Goal: Task Accomplishment & Management: Use online tool/utility

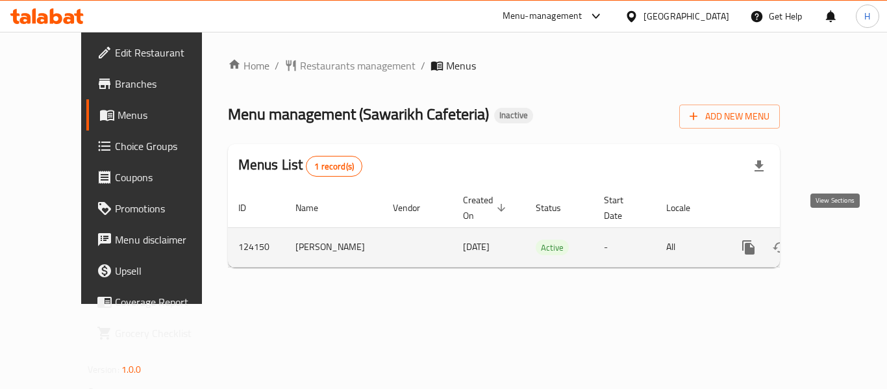
click at [834, 240] on icon "enhanced table" at bounding box center [842, 248] width 16 height 16
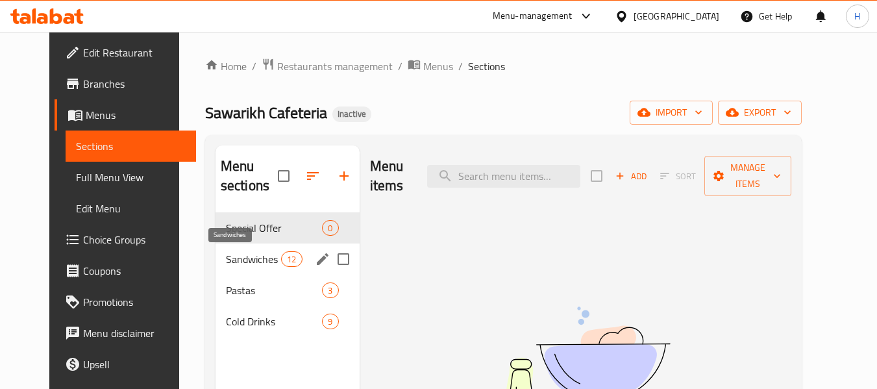
click at [232, 259] on span "Sandwiches" at bounding box center [253, 259] width 55 height 16
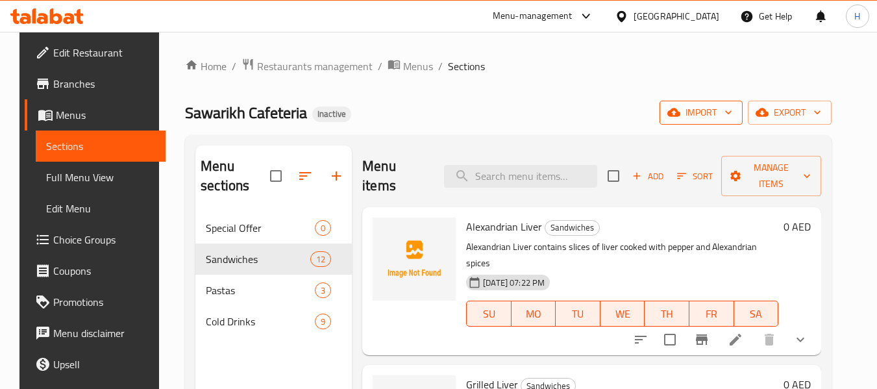
click at [711, 110] on span "import" at bounding box center [701, 113] width 62 height 16
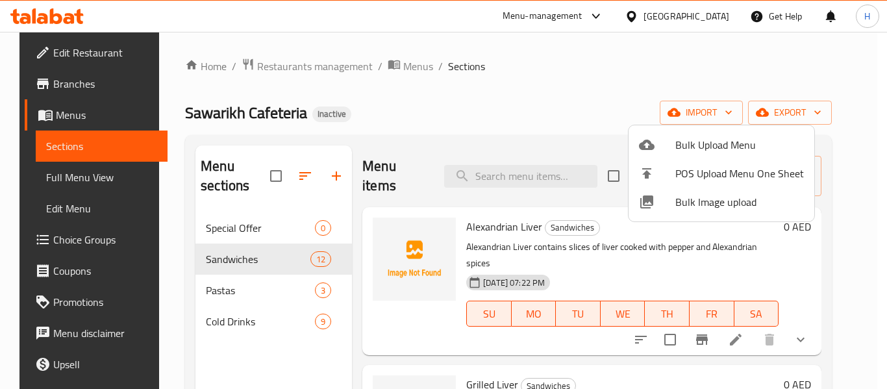
click at [687, 192] on li "Bulk Image upload" at bounding box center [722, 202] width 186 height 29
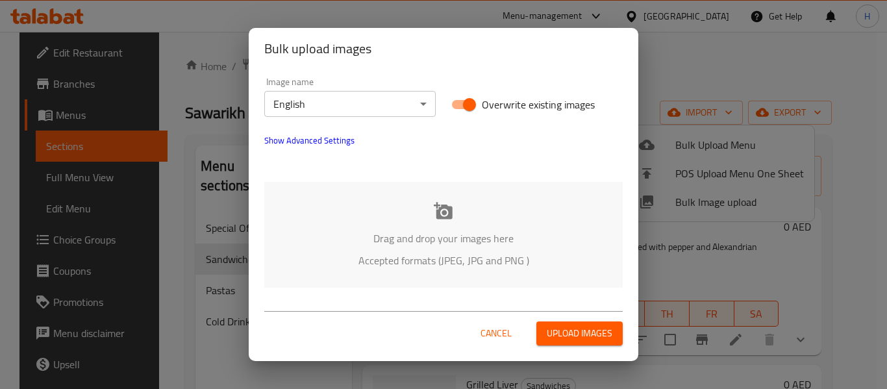
click at [329, 196] on div "Drag and drop your images here Accepted formats (JPEG, JPG and PNG )" at bounding box center [443, 235] width 358 height 106
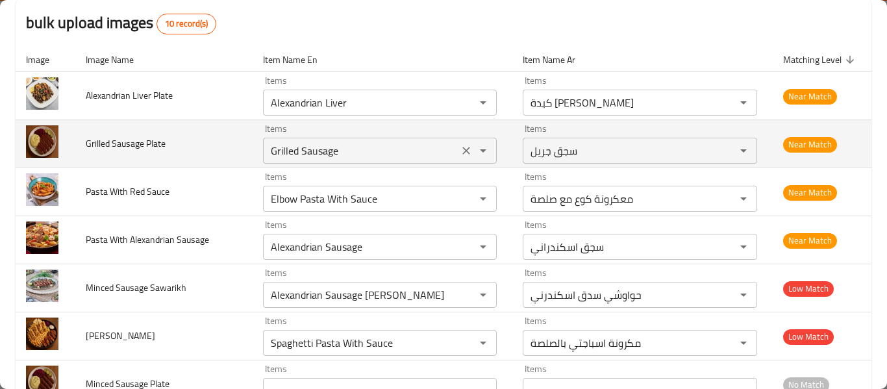
scroll to position [173, 0]
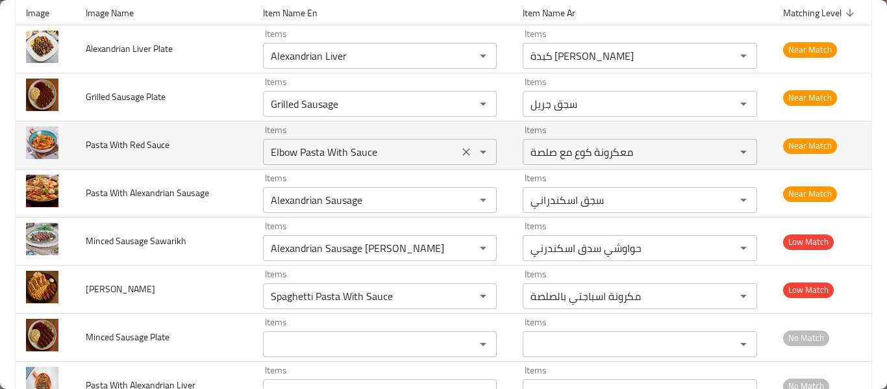
click at [462, 152] on icon "Clear" at bounding box center [466, 152] width 8 height 8
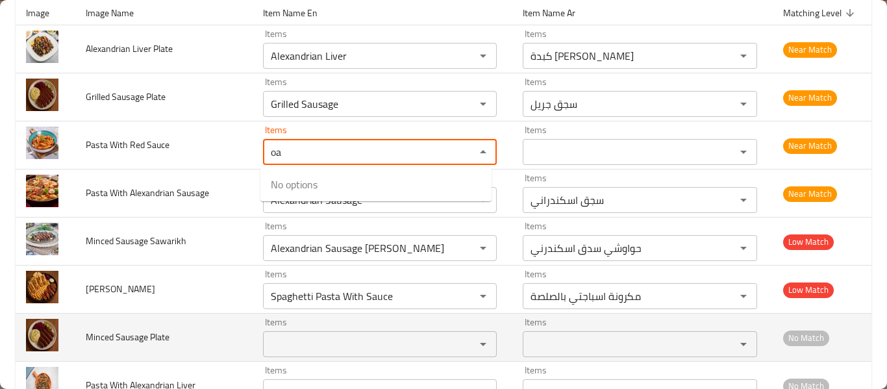
type Sauce "o"
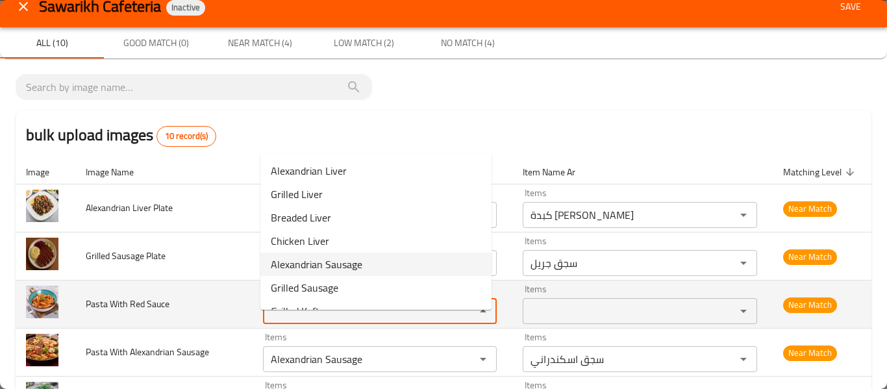
scroll to position [0, 0]
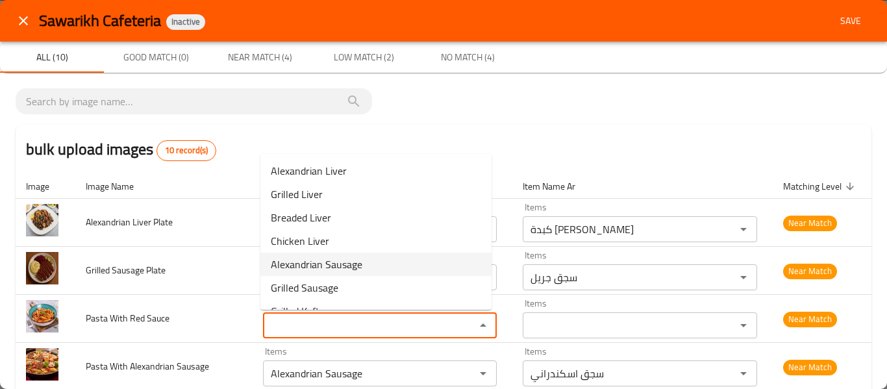
click at [19, 23] on icon "close" at bounding box center [24, 21] width 16 height 16
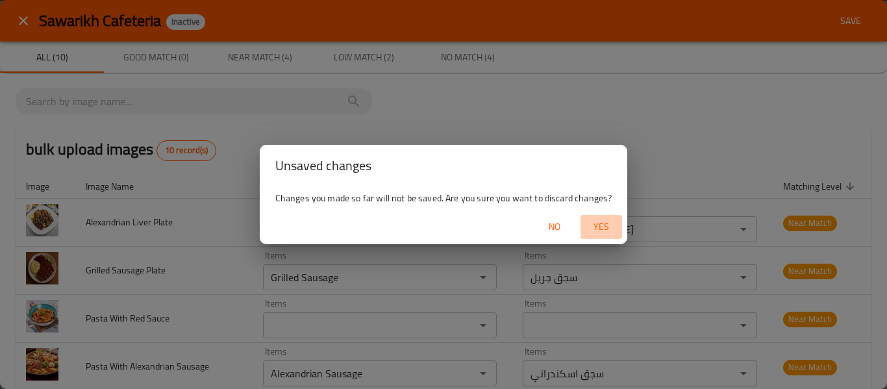
click at [606, 223] on span "Yes" at bounding box center [601, 227] width 31 height 16
click at [606, 223] on div at bounding box center [443, 194] width 887 height 389
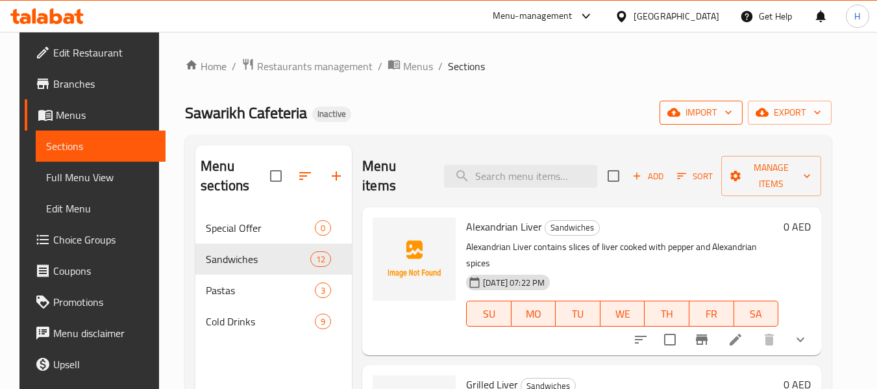
click at [732, 115] on span "import" at bounding box center [701, 113] width 62 height 16
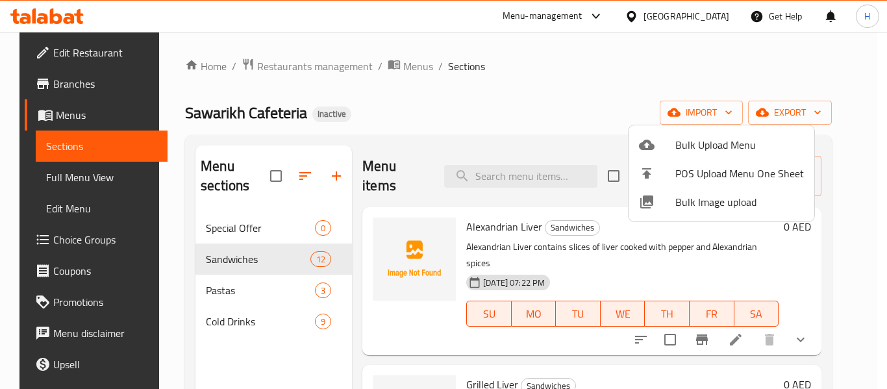
click at [703, 199] on span "Bulk Image upload" at bounding box center [739, 202] width 129 height 16
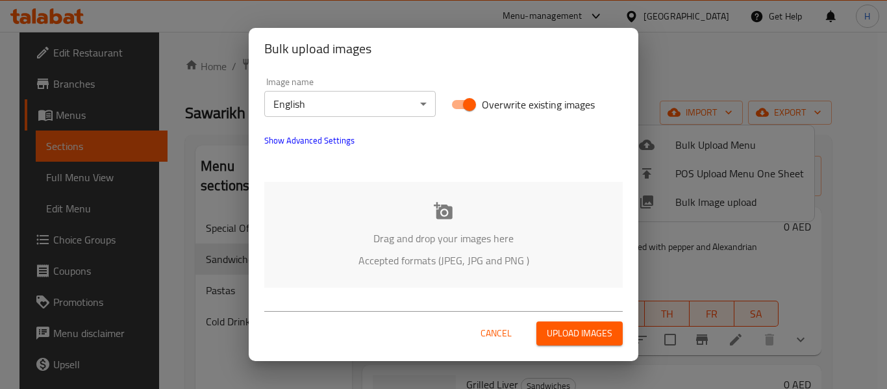
click at [382, 227] on div "Drag and drop your images here Accepted formats (JPEG, JPG and PNG )" at bounding box center [443, 235] width 358 height 106
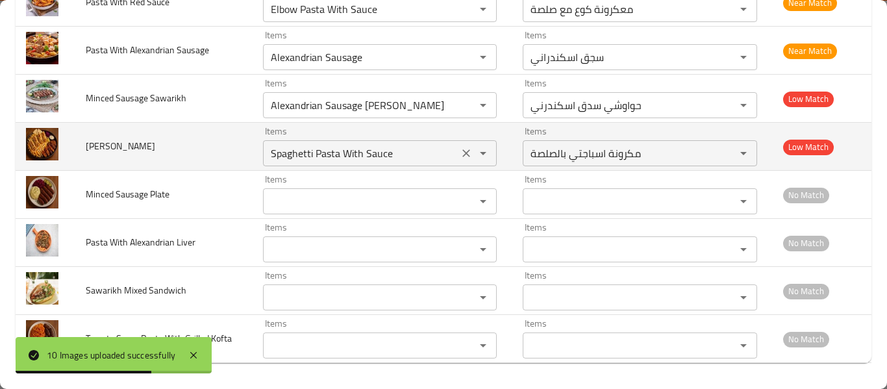
scroll to position [143, 0]
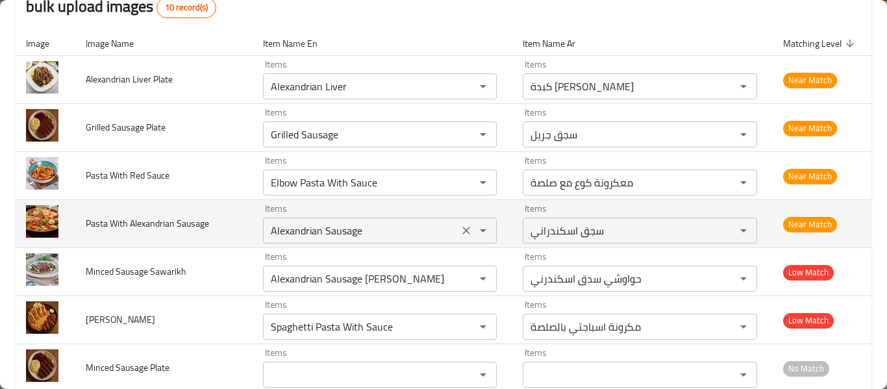
click at [460, 231] on icon "Clear" at bounding box center [466, 230] width 13 height 13
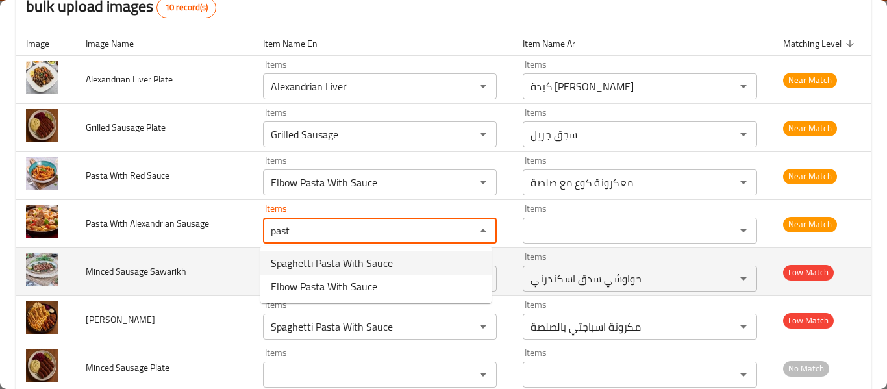
type Sausage "past"
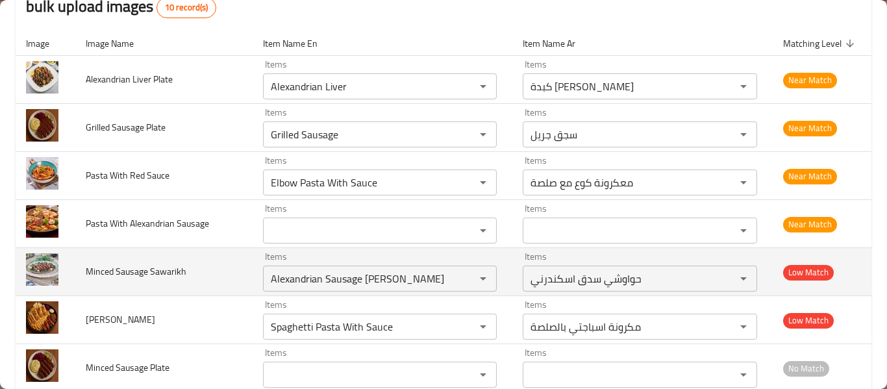
click at [180, 260] on td "Minced Sausage Sawarikh" at bounding box center [163, 272] width 177 height 48
click at [449, 286] on Sawarikh "Alexandrian Sausage [PERSON_NAME]" at bounding box center [361, 278] width 188 height 18
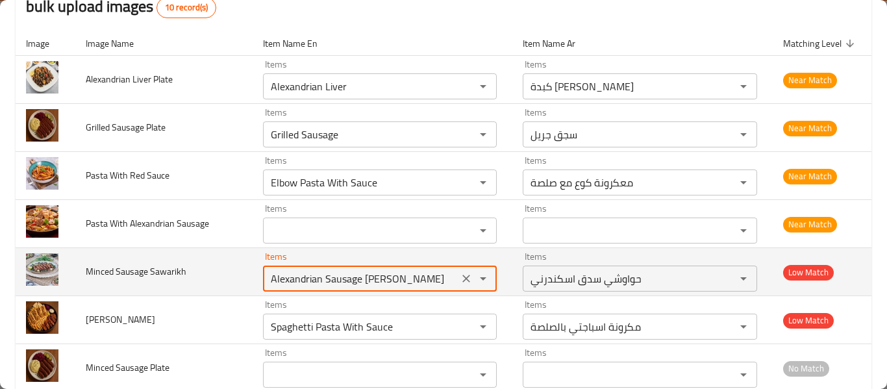
click at [460, 283] on icon "Clear" at bounding box center [466, 278] width 13 height 13
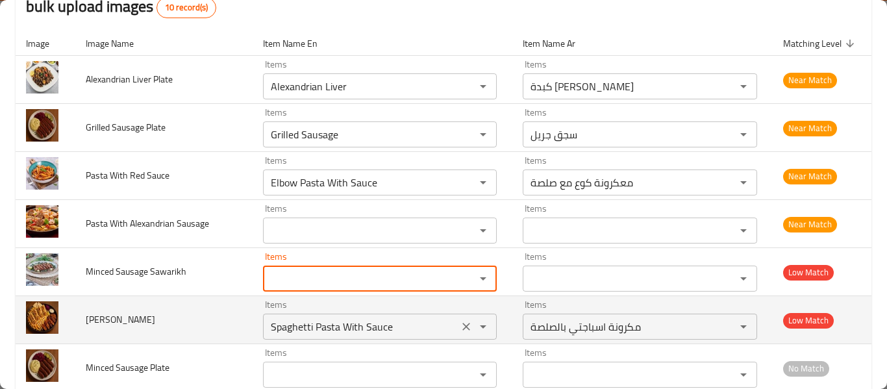
click at [465, 327] on icon "Clear" at bounding box center [466, 326] width 13 height 13
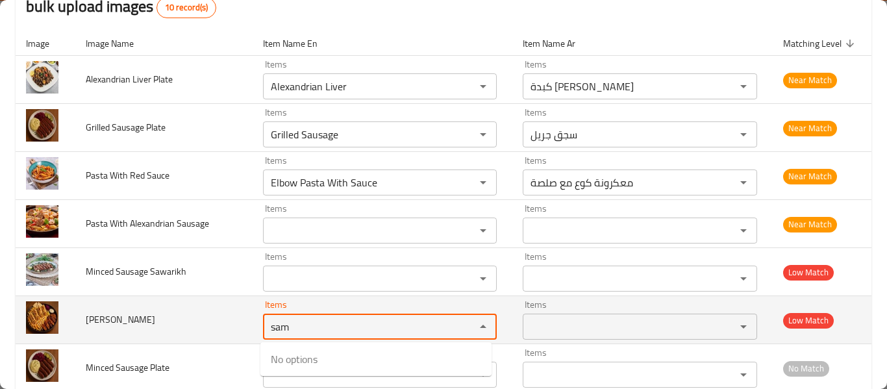
type Sameen "sam"
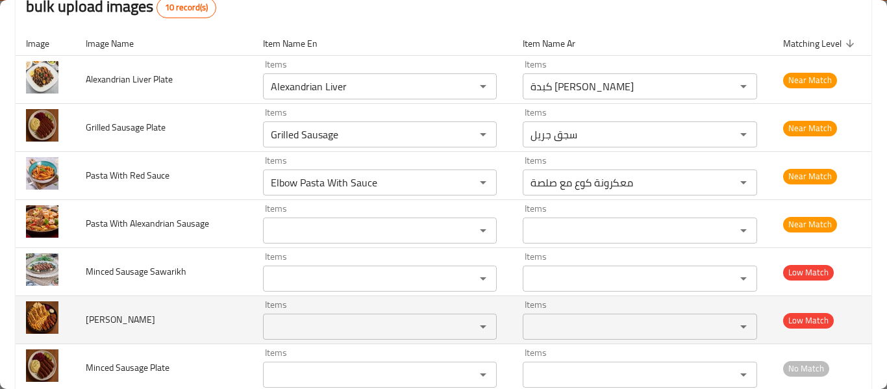
click at [212, 312] on td "[PERSON_NAME]" at bounding box center [163, 320] width 177 height 48
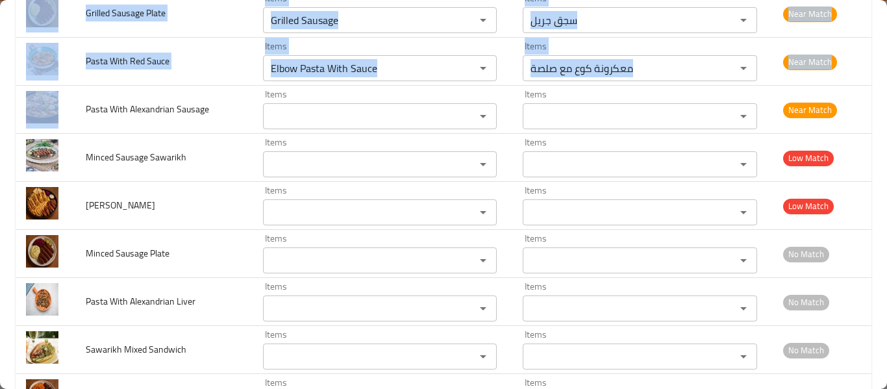
scroll to position [316, 0]
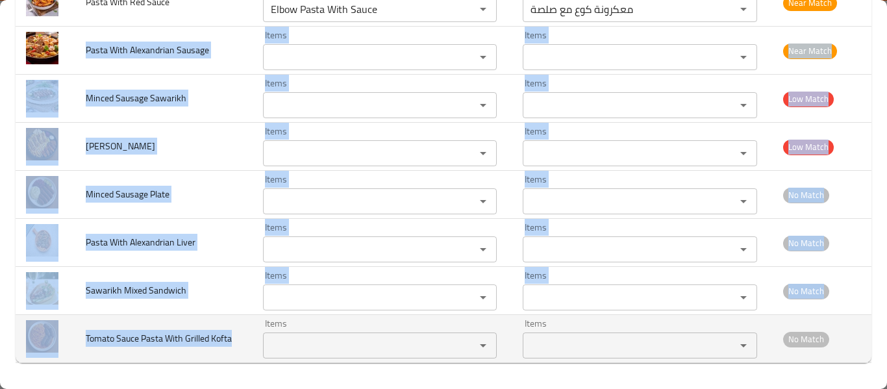
copy tbody "Pasta With Alexandrian Sausage Items Items Items Items Near Match Minced Sausag…"
drag, startPoint x: 86, startPoint y: 223, endPoint x: 227, endPoint y: 353, distance: 191.2
click at [231, 345] on tbody "Alexandrian Liver Plate Items Alexandrian Liver Items Items كبدة اسكندراني Item…" at bounding box center [444, 122] width 856 height 481
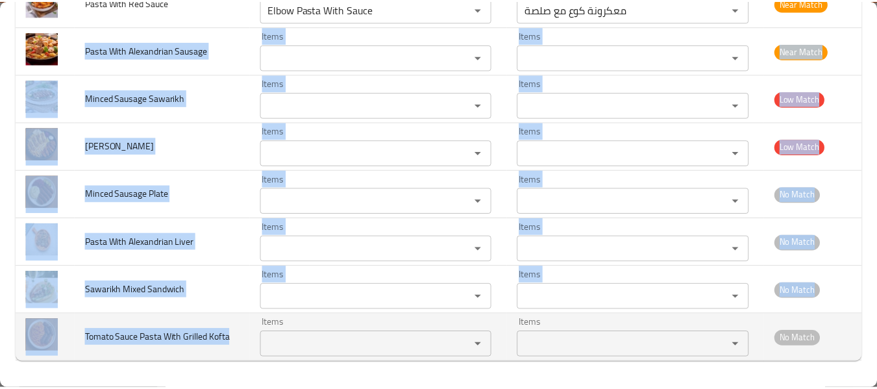
scroll to position [0, 0]
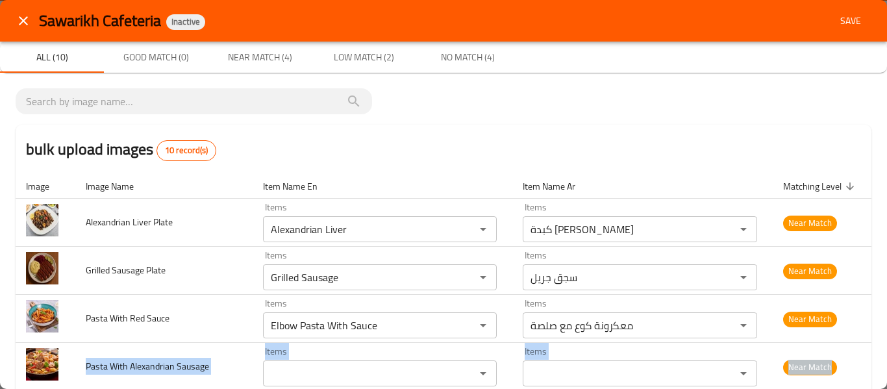
click at [853, 26] on span "Save" at bounding box center [850, 21] width 31 height 16
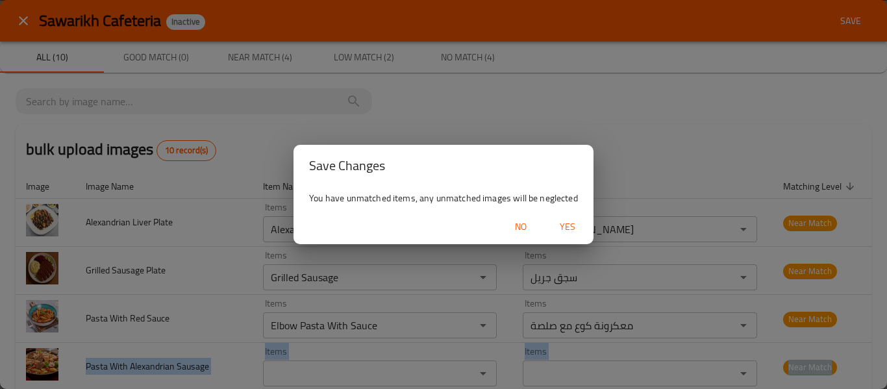
click at [561, 225] on span "Yes" at bounding box center [567, 227] width 31 height 16
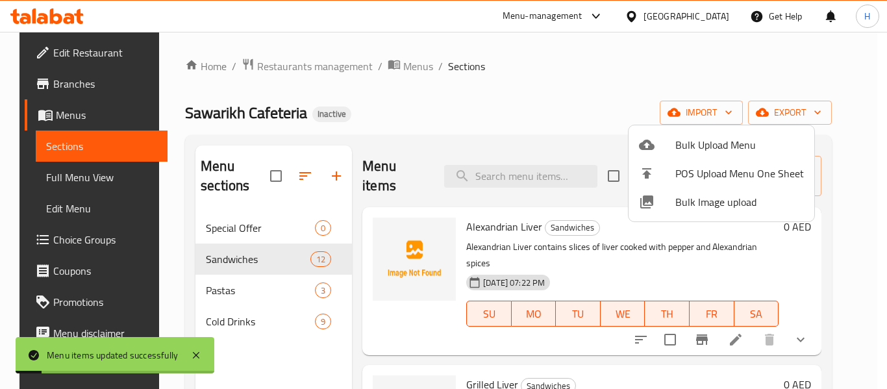
click at [194, 288] on div at bounding box center [443, 194] width 887 height 389
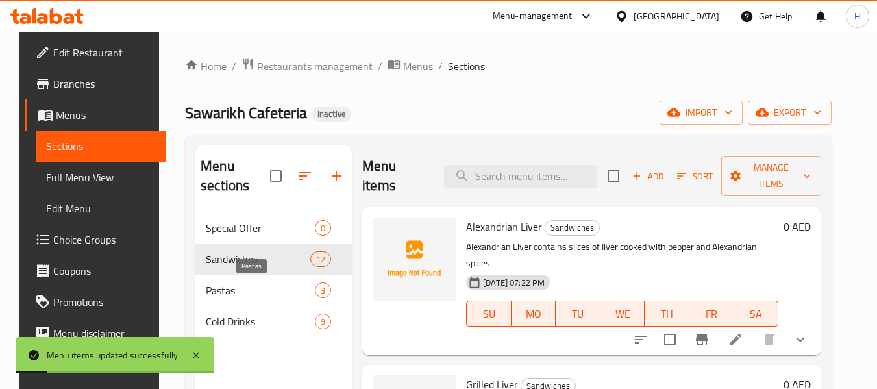
click at [206, 289] on span "Pastas" at bounding box center [260, 290] width 109 height 16
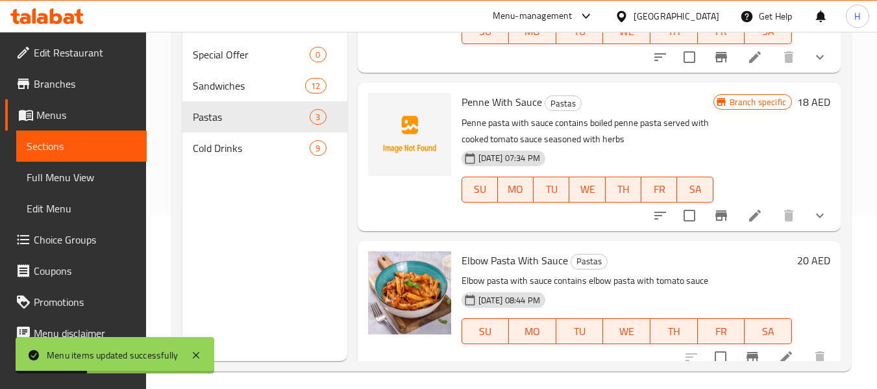
scroll to position [121, 0]
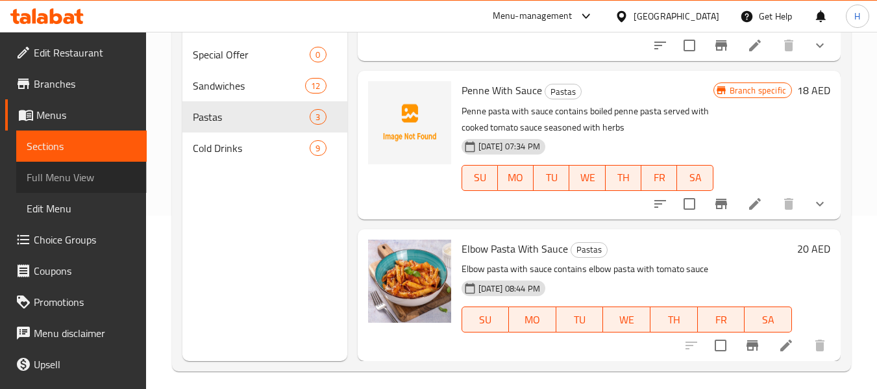
click at [91, 174] on span "Full Menu View" at bounding box center [82, 177] width 110 height 16
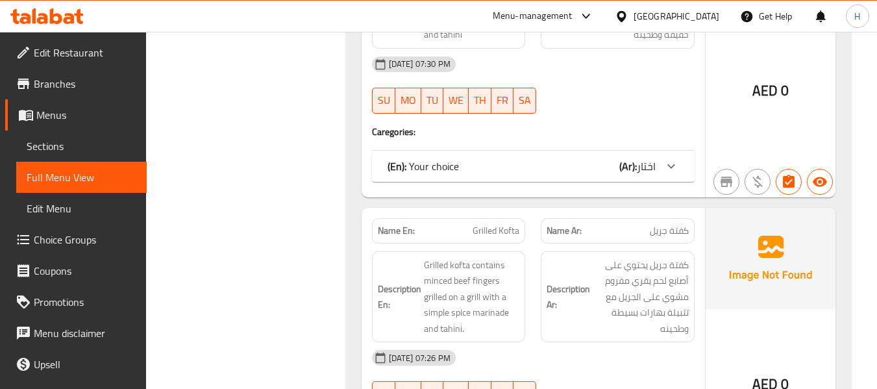
scroll to position [1732, 0]
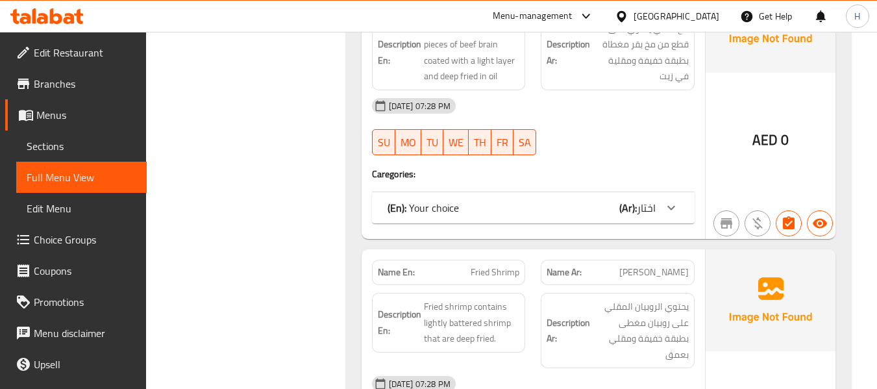
scroll to position [2597, 0]
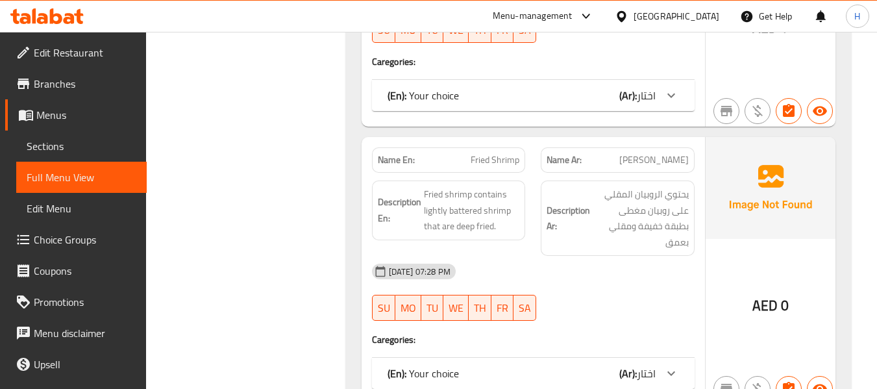
click at [669, 18] on div "[GEOGRAPHIC_DATA]" at bounding box center [677, 16] width 86 height 14
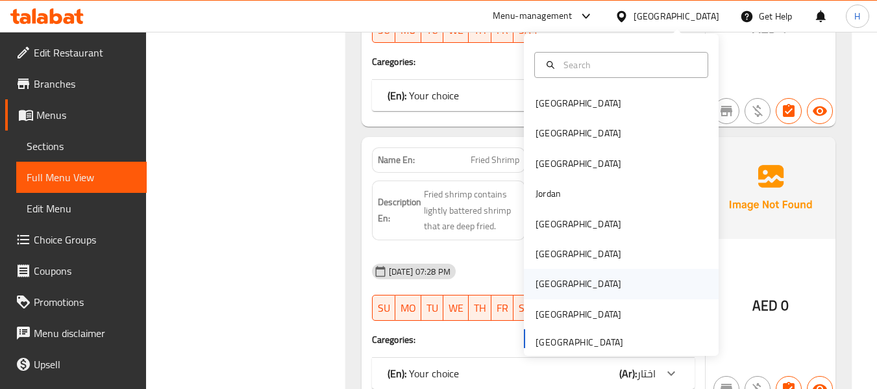
click at [562, 291] on div "[GEOGRAPHIC_DATA]" at bounding box center [621, 284] width 195 height 30
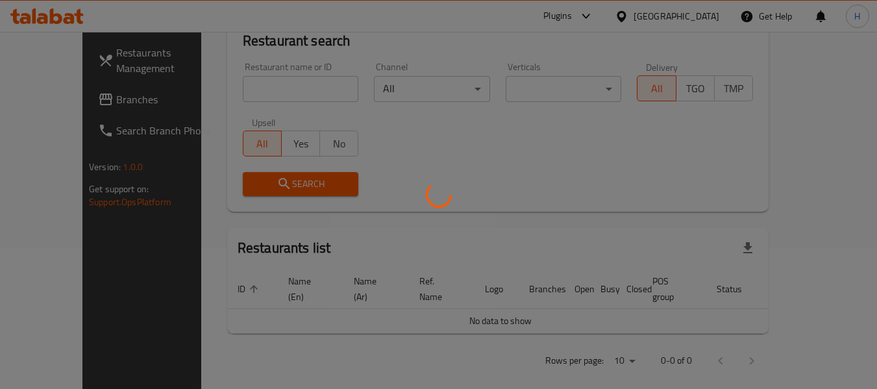
scroll to position [605, 0]
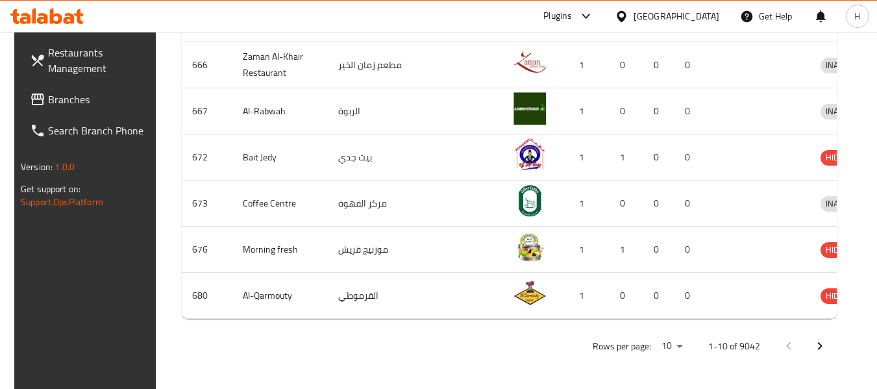
click at [97, 103] on span "Branches" at bounding box center [99, 100] width 103 height 16
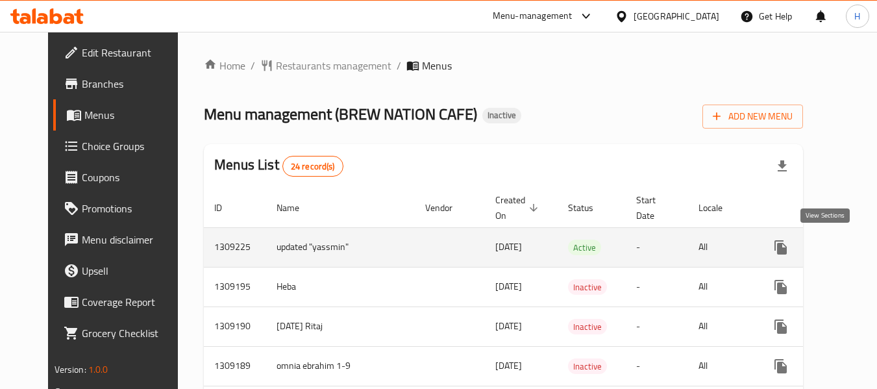
click at [869, 247] on icon "enhanced table" at bounding box center [875, 248] width 12 height 12
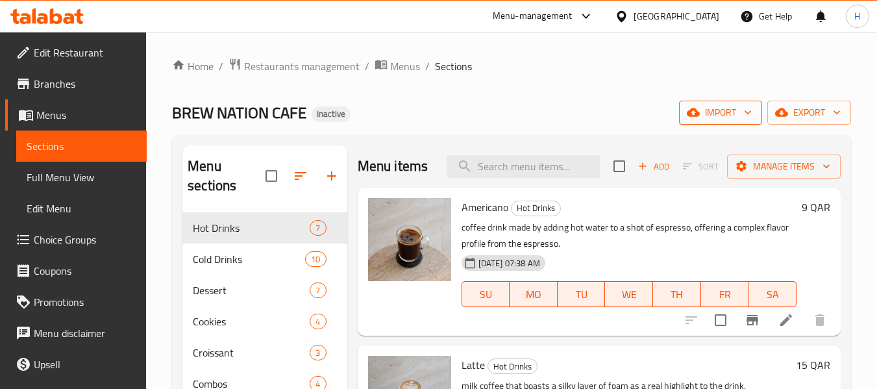
click at [718, 105] on span "import" at bounding box center [721, 113] width 62 height 16
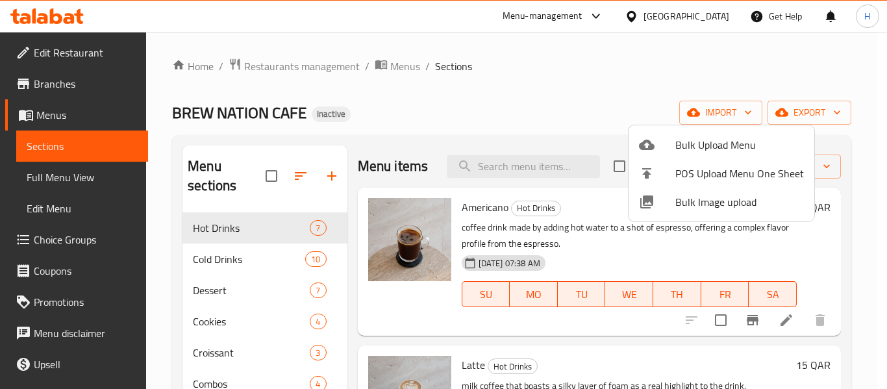
click at [697, 202] on span "Bulk Image upload" at bounding box center [739, 202] width 129 height 16
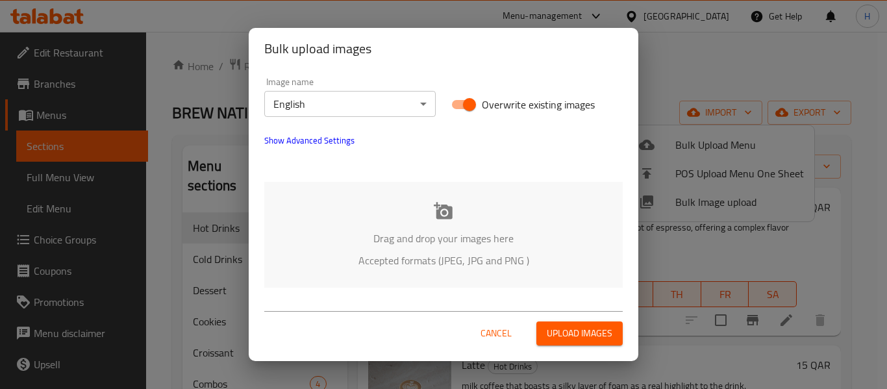
click at [339, 213] on div "Drag and drop your images here Accepted formats (JPEG, JPG and PNG )" at bounding box center [443, 235] width 358 height 106
click at [400, 231] on p "Drag and drop your images here" at bounding box center [443, 239] width 319 height 16
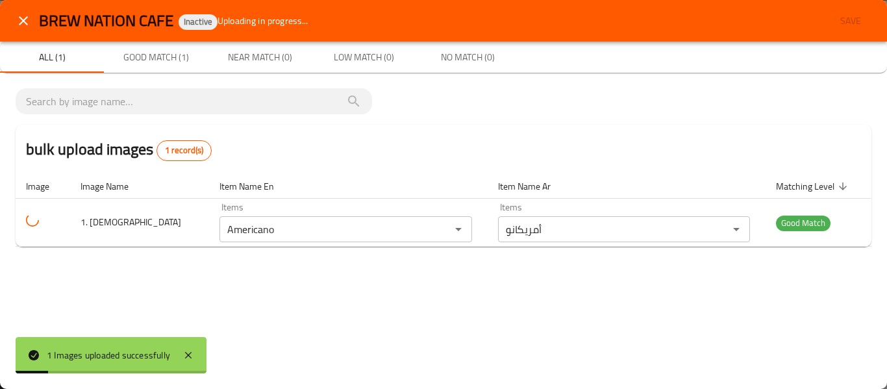
click at [23, 21] on icon "close" at bounding box center [23, 20] width 9 height 9
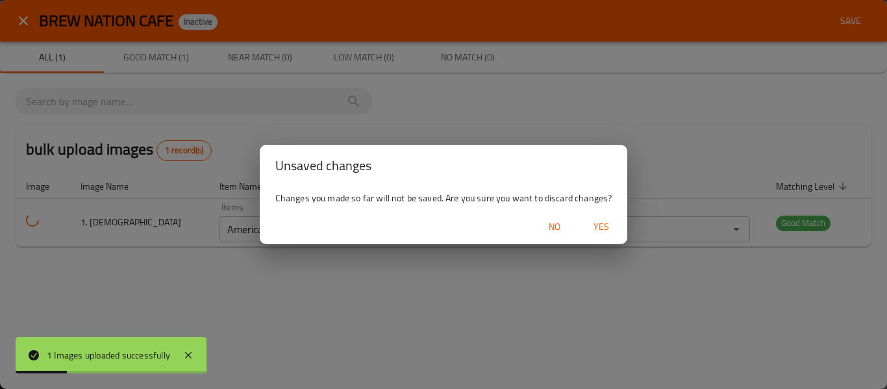
click at [590, 229] on span "Yes" at bounding box center [601, 227] width 31 height 16
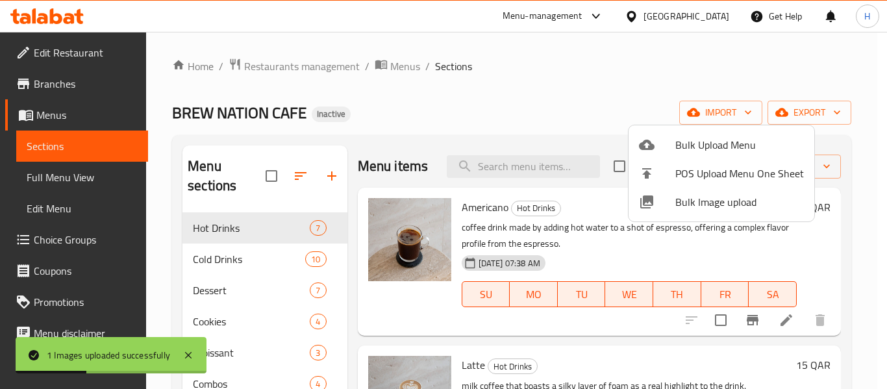
click at [714, 201] on span "Bulk Image upload" at bounding box center [739, 202] width 129 height 16
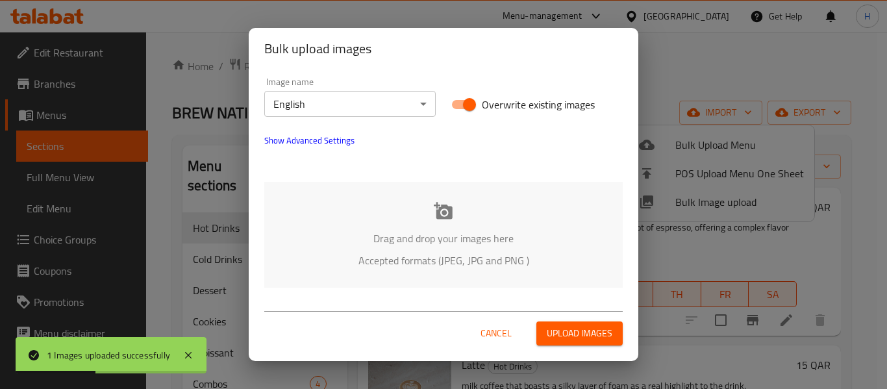
click at [369, 177] on div "Image name English ​ Overwrite existing images Show Advanced Settings Drag and …" at bounding box center [444, 182] width 390 height 226
click at [361, 199] on div "Drag and drop your images here Accepted formats (JPEG, JPG and PNG )" at bounding box center [443, 235] width 358 height 106
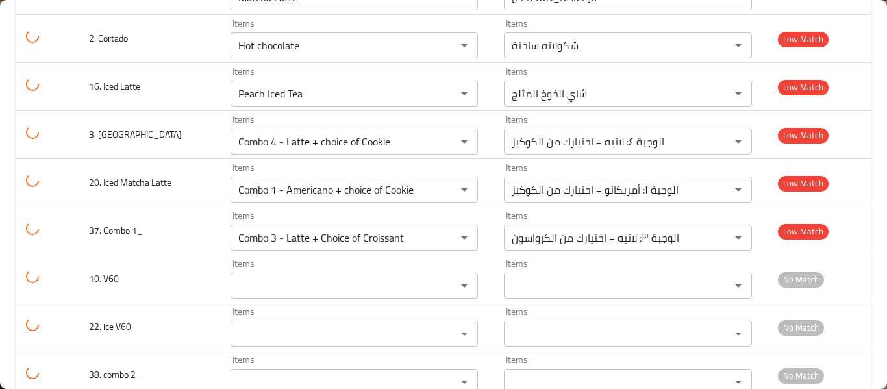
scroll to position [1212, 0]
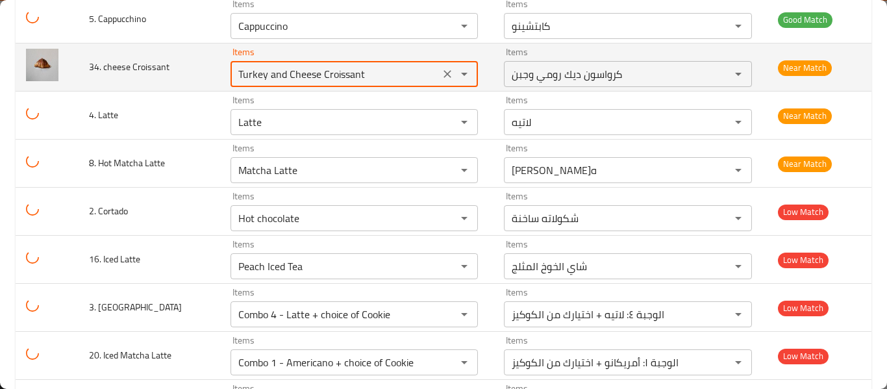
drag, startPoint x: 285, startPoint y: 76, endPoint x: 187, endPoint y: 63, distance: 98.9
click at [187, 63] on tr "34. cheese Croissant Items Turkey and Cheese Croissant Items Items كرواسون ديك …" at bounding box center [444, 68] width 856 height 48
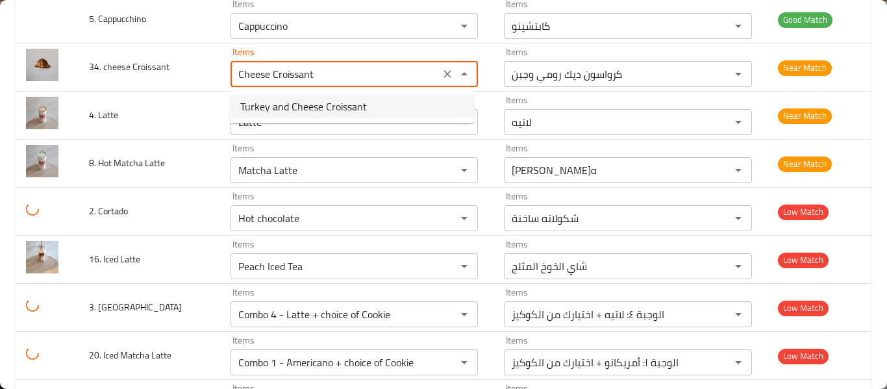
type Croissant "Turkey and Cheese Croissant"
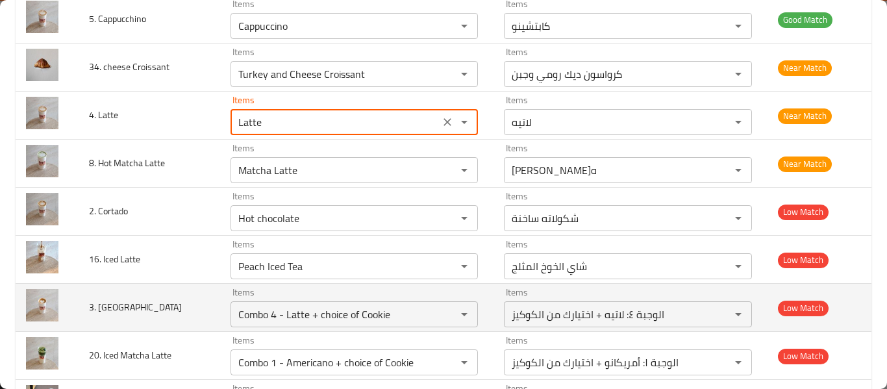
scroll to position [1385, 0]
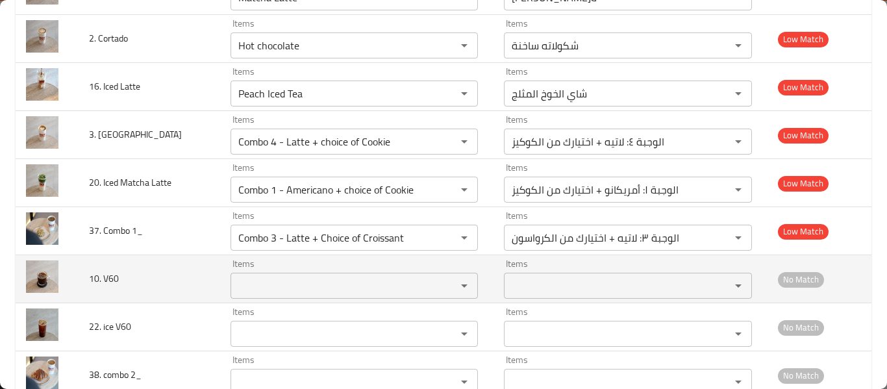
click at [305, 290] on V60 "Items" at bounding box center [335, 286] width 202 height 18
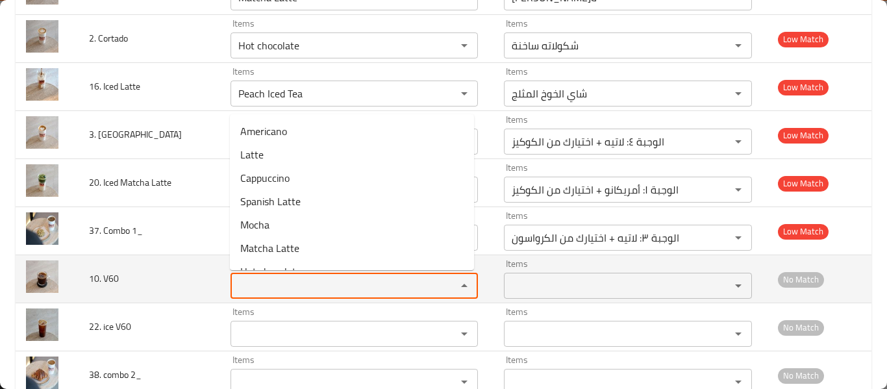
type V60 "v"
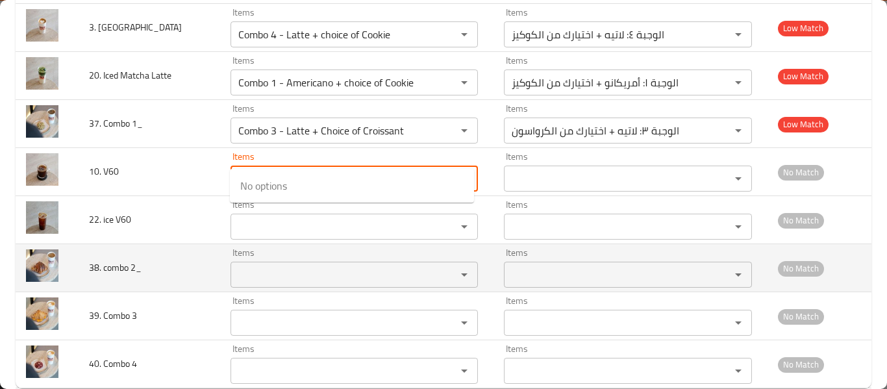
scroll to position [1518, 0]
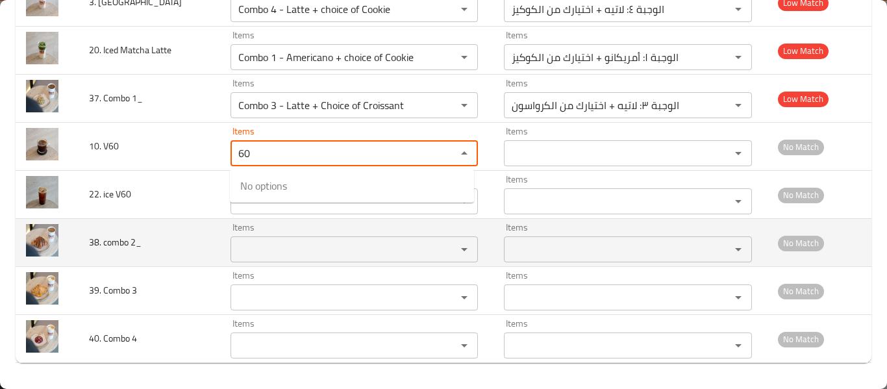
type V60 "60"
click at [277, 242] on 2_ "Items" at bounding box center [335, 249] width 202 height 18
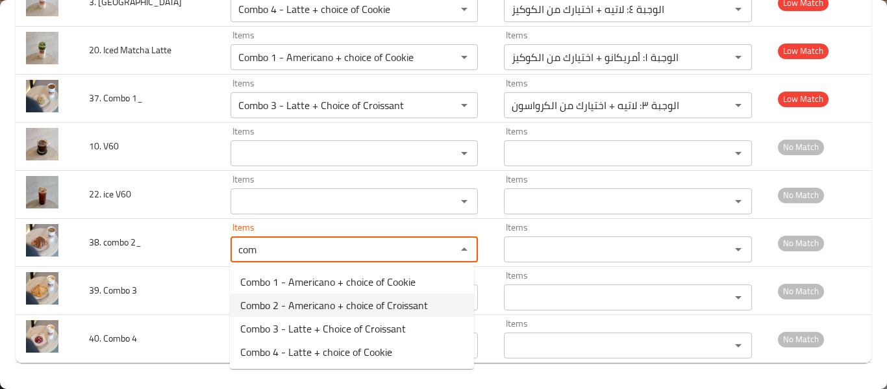
click at [292, 313] on span "Combo 2 - Americano + choice of Croissant" at bounding box center [334, 305] width 188 height 16
type 2_ "Combo 2 - Americano + choice of Croissant"
type 2_-ar "الوجبة ٢: أمريكانو + اختيارك من الكرواسون"
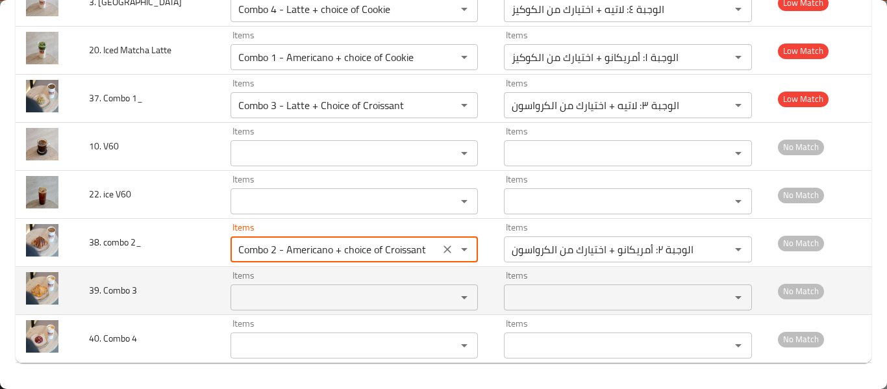
click at [293, 310] on div "Items" at bounding box center [355, 297] width 248 height 26
type 2_ "Combo 2 - Americano + choice of Croissant"
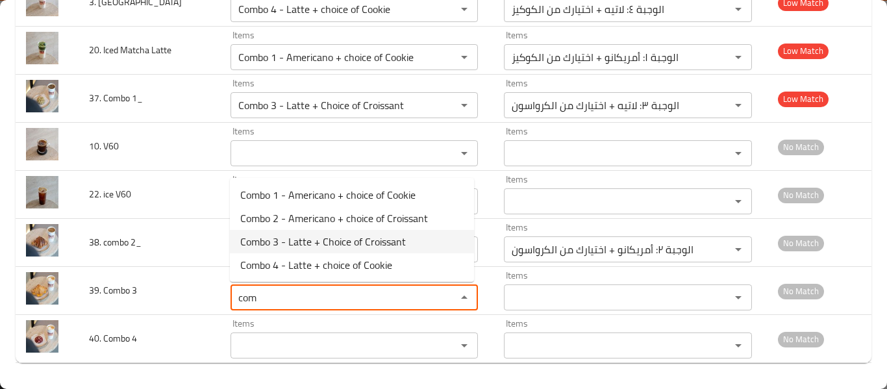
click at [321, 247] on span "Combo 3 - Latte + Choice of Croissant" at bounding box center [323, 242] width 166 height 16
type 3 "Combo 3 - Latte + Choice of Croissant"
type 3-ar "الوجبة ٣: لاتيه + اختيارك من الكرواسون"
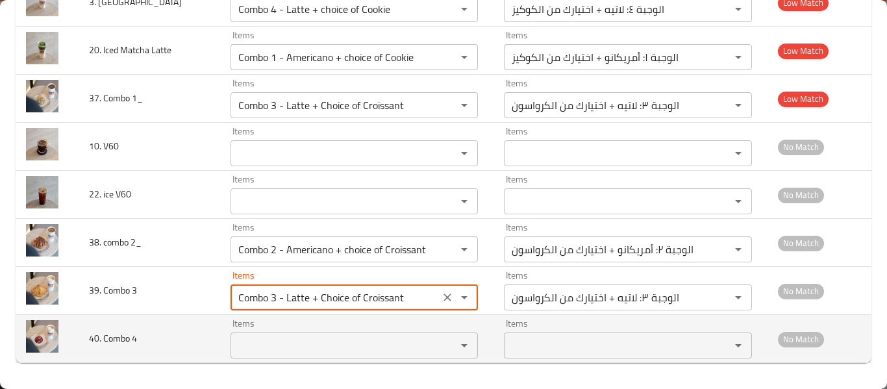
type 3 "Combo 3 - Latte + Choice of Croissant"
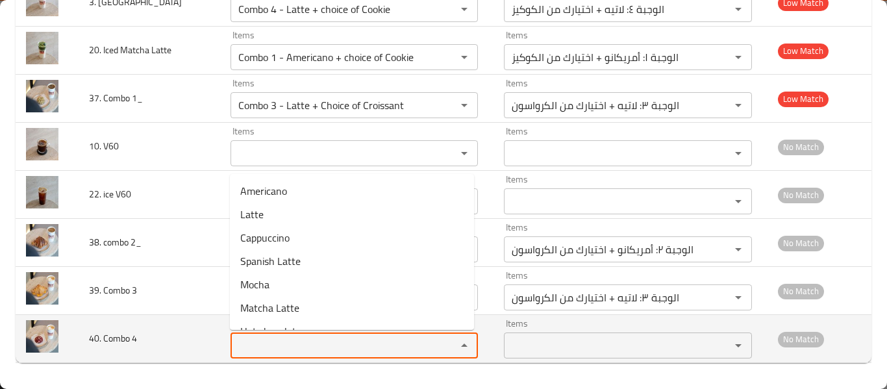
click at [306, 349] on 4 "Items" at bounding box center [335, 345] width 202 height 18
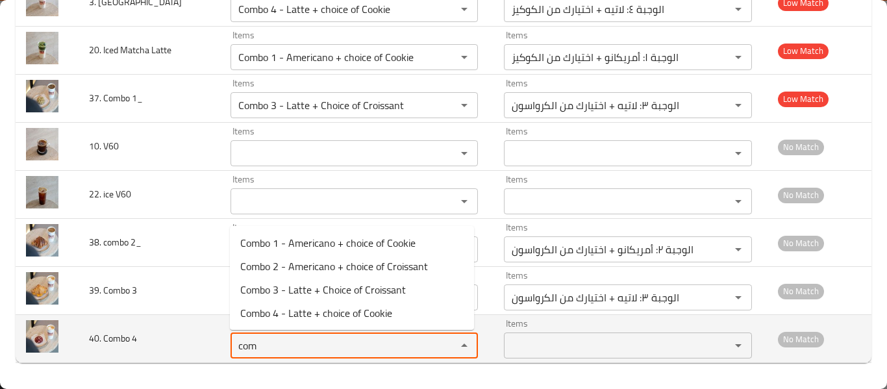
click at [323, 324] on 4-option-3 "Combo 4 - Latte + choice of Cookie" at bounding box center [352, 312] width 244 height 23
type 4 "Combo 4 - Latte + choice of Cookie"
type 4-ar "الوجبة ٤: لاتيه + اختيارك من الكوكيز"
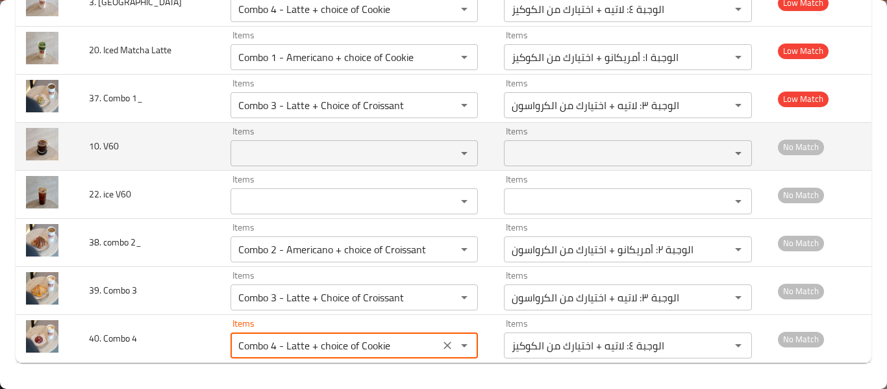
type 4 "Combo 4 - Latte + choice of Cookie"
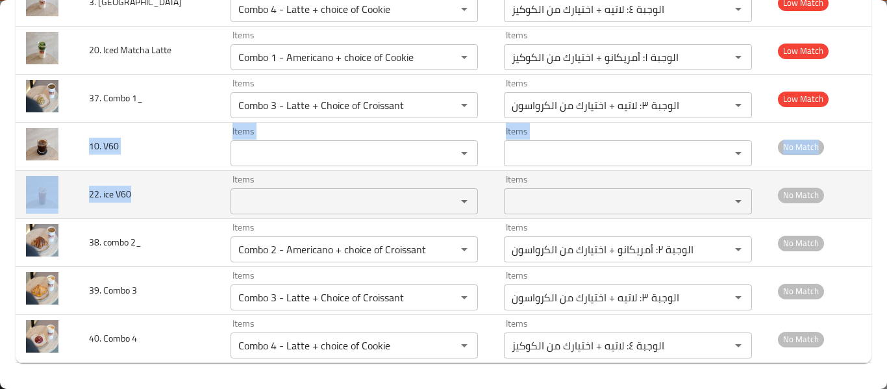
copy tbody "10. V60 Items Items Items Items No Match 22. ice V60"
drag, startPoint x: 91, startPoint y: 147, endPoint x: 151, endPoint y: 190, distance: 74.4
click at [151, 190] on td "22. ice V60" at bounding box center [149, 195] width 141 height 48
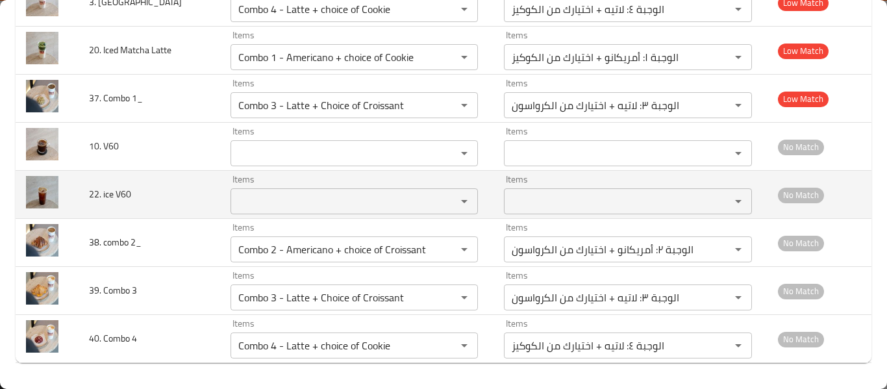
click at [112, 190] on span "22. ice V60" at bounding box center [110, 194] width 42 height 17
copy span "22. ice V60"
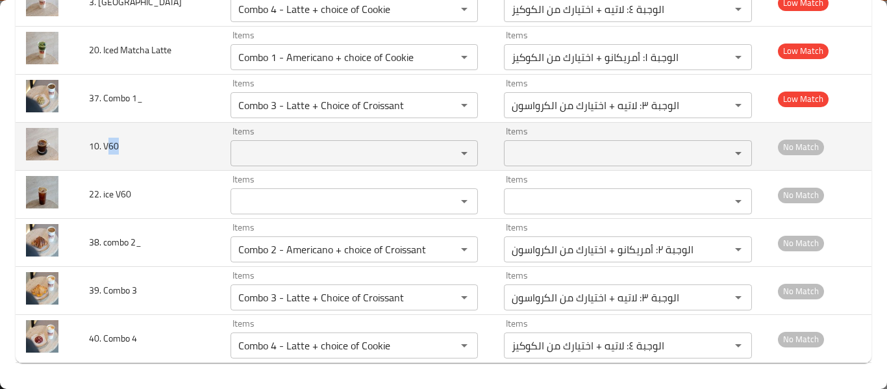
drag, startPoint x: 109, startPoint y: 144, endPoint x: 138, endPoint y: 144, distance: 29.2
click at [138, 144] on td "10. V60" at bounding box center [149, 147] width 141 height 48
click at [136, 145] on td "10. V60" at bounding box center [149, 147] width 141 height 48
click at [101, 145] on span "10. V60" at bounding box center [104, 146] width 30 height 17
copy span "V60"
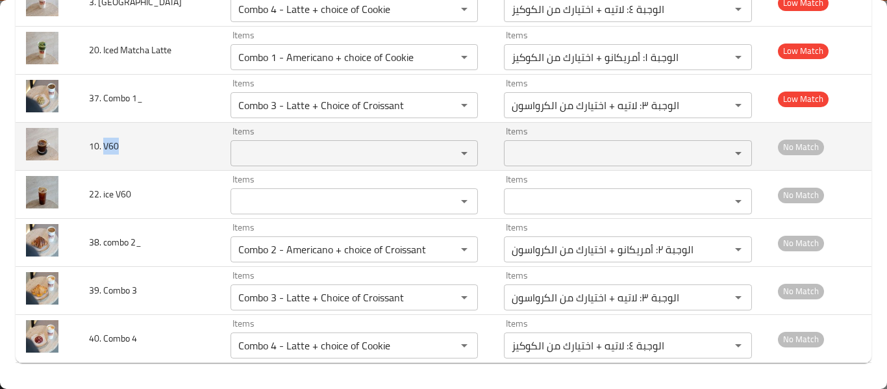
click at [135, 143] on td "10. V60" at bounding box center [149, 147] width 141 height 48
drag, startPoint x: 104, startPoint y: 145, endPoint x: 135, endPoint y: 143, distance: 31.2
click at [135, 143] on td "10. V60" at bounding box center [149, 147] width 141 height 48
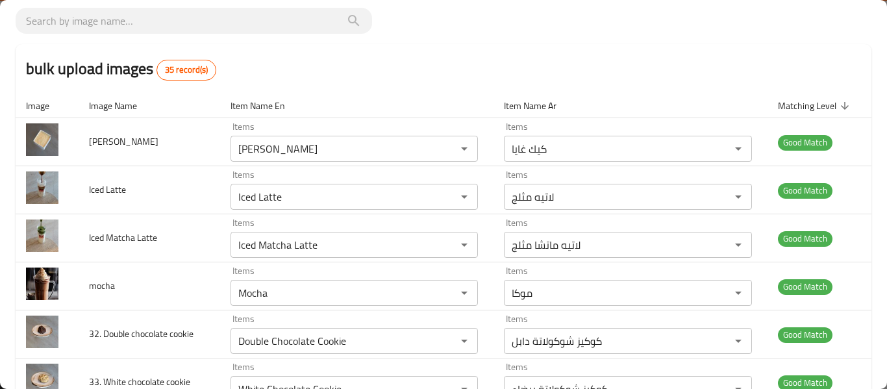
scroll to position [0, 0]
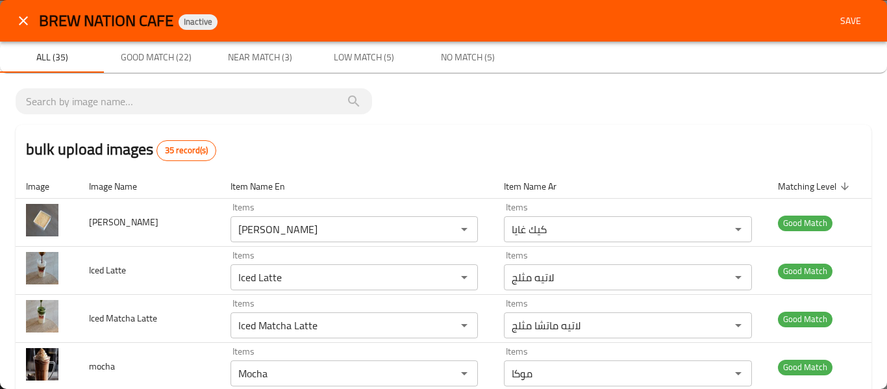
click at [835, 21] on span "Save" at bounding box center [850, 21] width 31 height 16
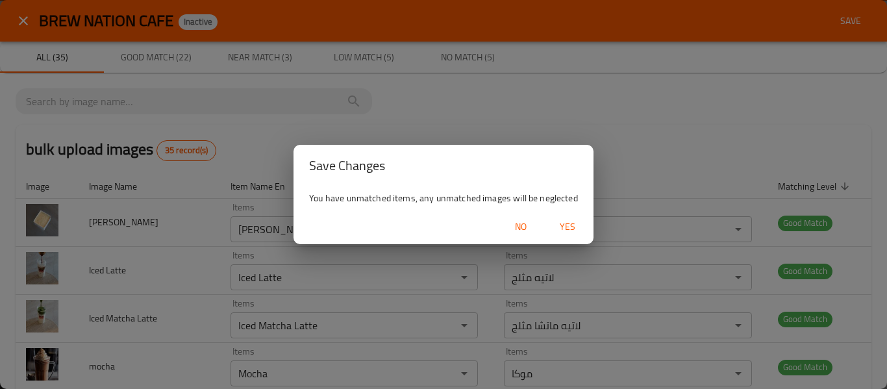
click at [579, 227] on span "Yes" at bounding box center [567, 227] width 31 height 16
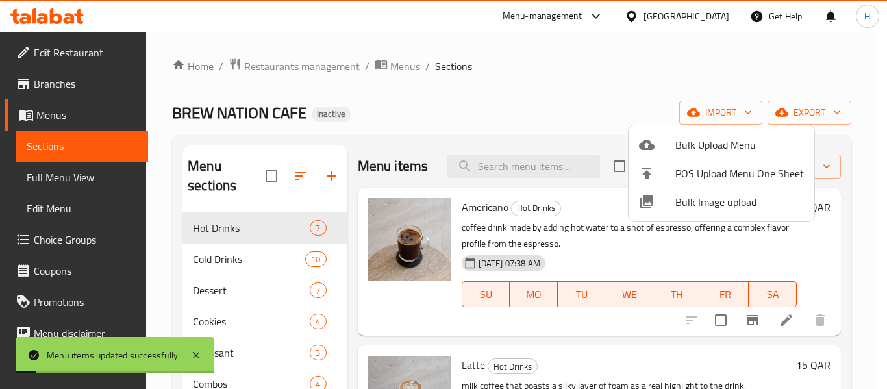
click at [55, 177] on div at bounding box center [443, 194] width 887 height 389
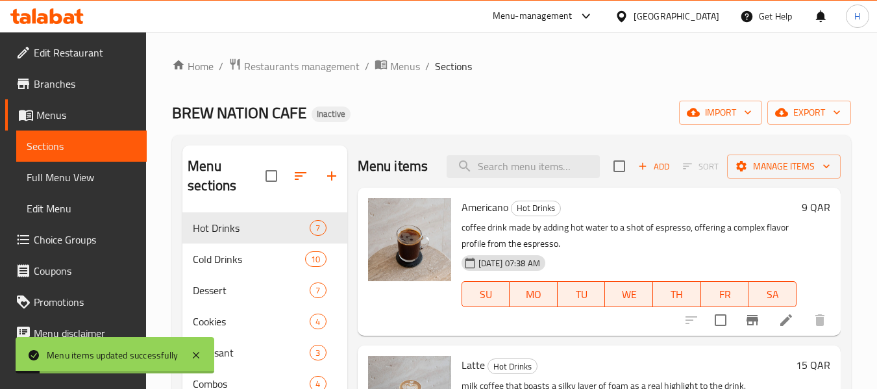
drag, startPoint x: 54, startPoint y: 177, endPoint x: 885, endPoint y: 126, distance: 832.7
click at [54, 177] on span "Full Menu View" at bounding box center [82, 177] width 110 height 16
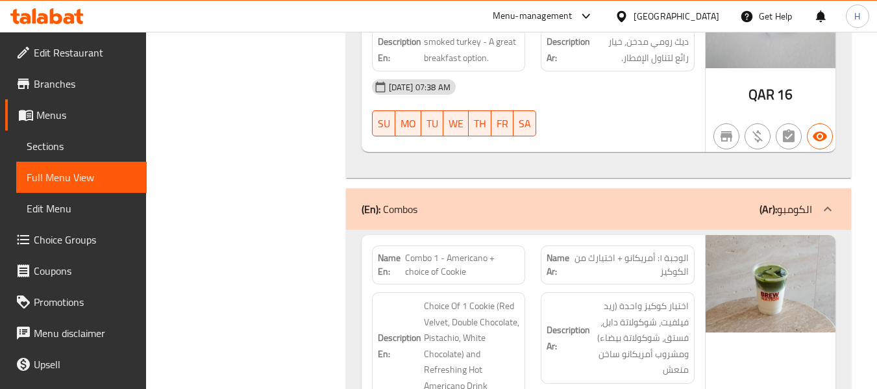
scroll to position [6192, 0]
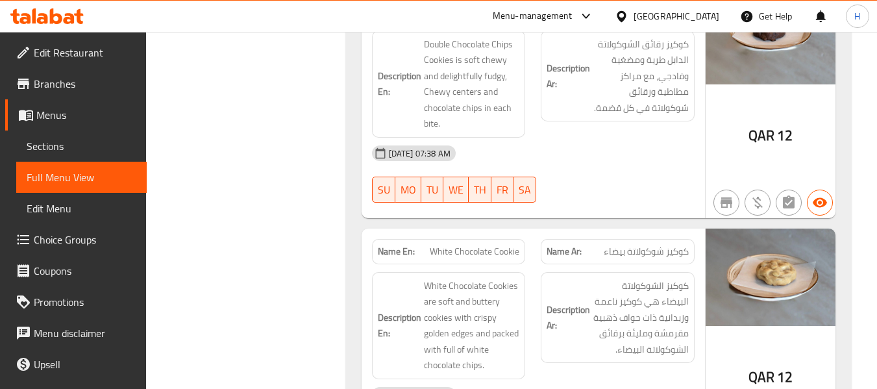
click at [68, 125] on link "Menus" at bounding box center [76, 114] width 142 height 31
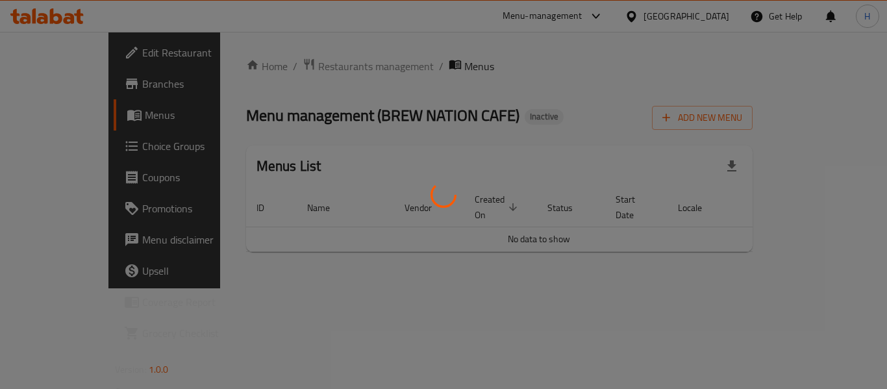
click at [59, 141] on div at bounding box center [443, 194] width 887 height 389
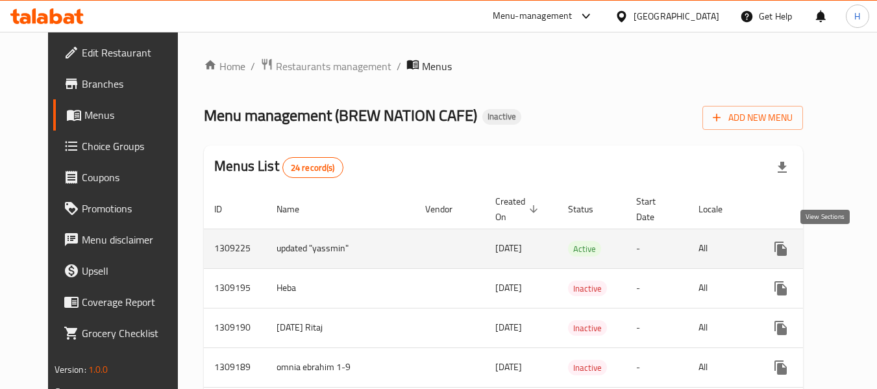
click at [867, 250] on icon "enhanced table" at bounding box center [875, 249] width 16 height 16
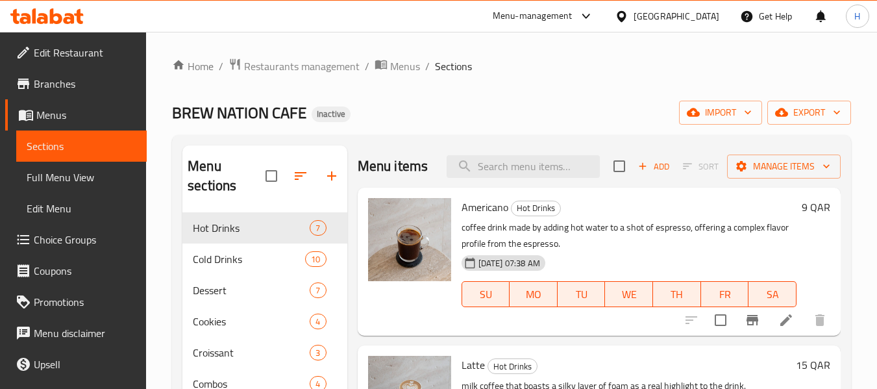
click at [701, 9] on div "[GEOGRAPHIC_DATA]" at bounding box center [677, 16] width 86 height 14
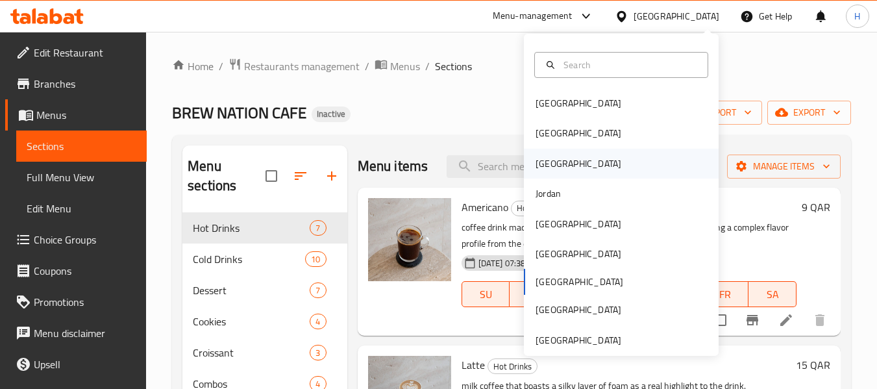
click at [542, 169] on div "[GEOGRAPHIC_DATA]" at bounding box center [578, 164] width 106 height 30
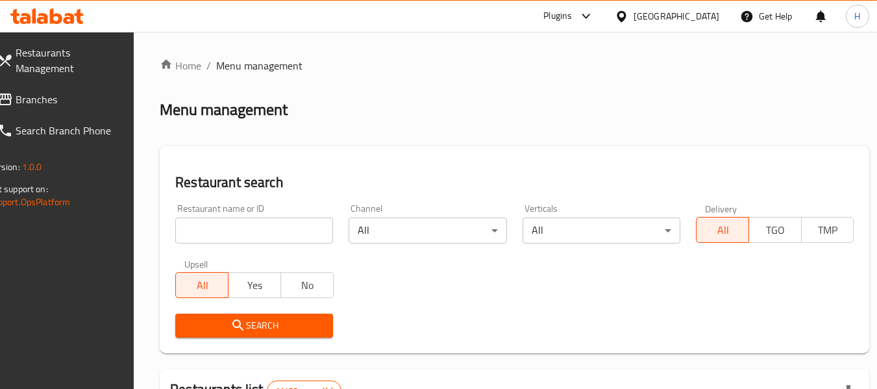
click at [54, 95] on span "Branches" at bounding box center [67, 100] width 103 height 16
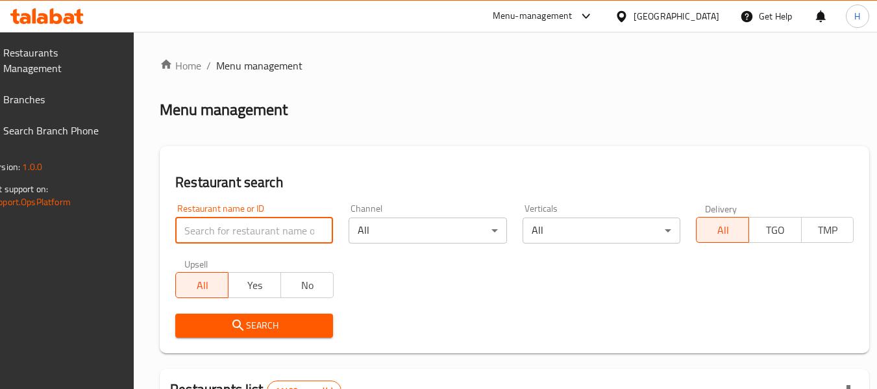
click at [239, 236] on input "search" at bounding box center [254, 231] width 158 height 26
paste input "645879"
type input "645879"
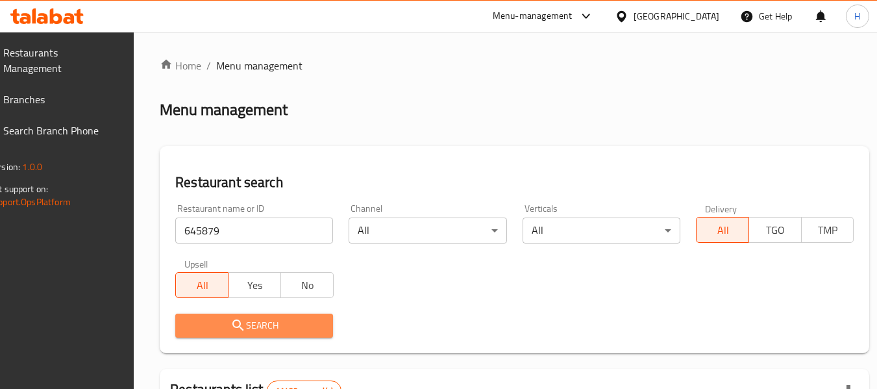
click at [300, 320] on span "Search" at bounding box center [254, 326] width 137 height 16
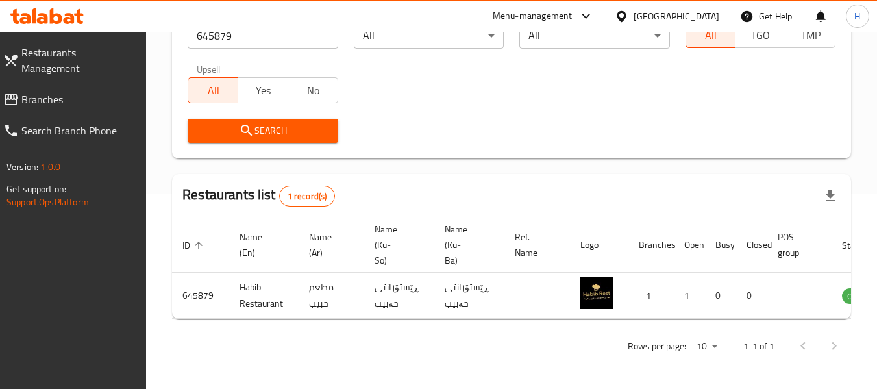
scroll to position [0, 88]
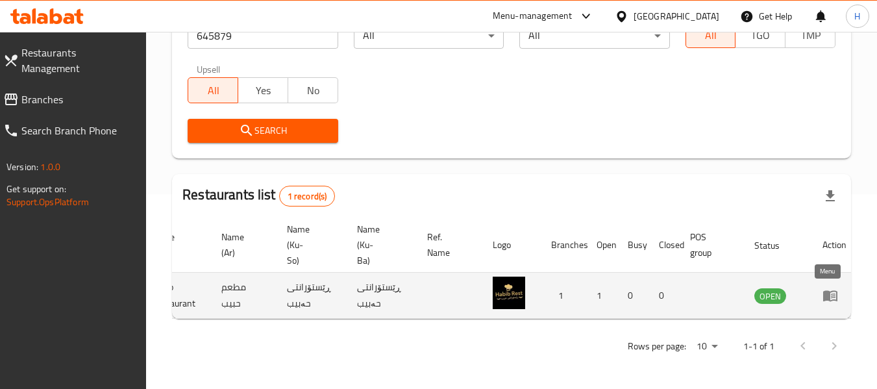
click at [836, 289] on link "enhanced table" at bounding box center [835, 296] width 24 height 16
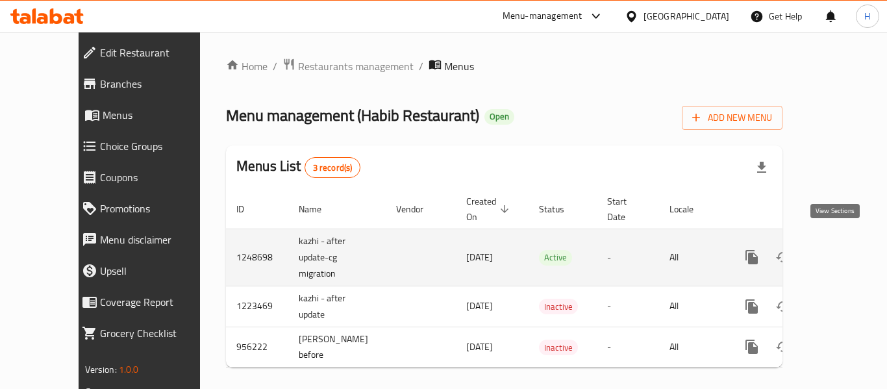
click at [842, 249] on icon "enhanced table" at bounding box center [846, 257] width 16 height 16
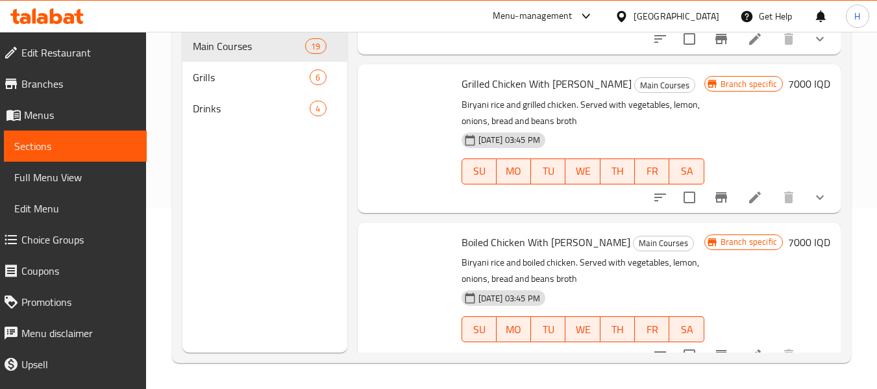
scroll to position [2462, 0]
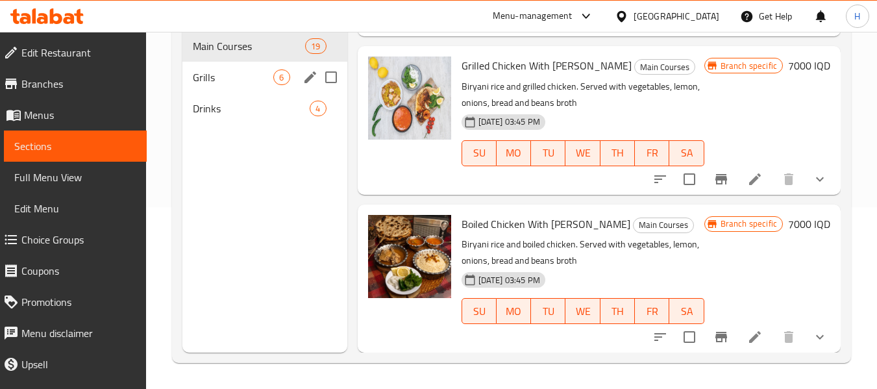
click at [252, 66] on div "Grills 6" at bounding box center [264, 77] width 164 height 31
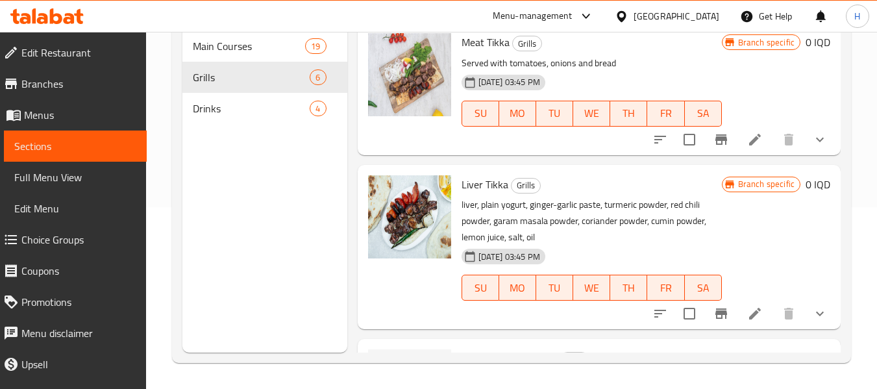
scroll to position [547, 0]
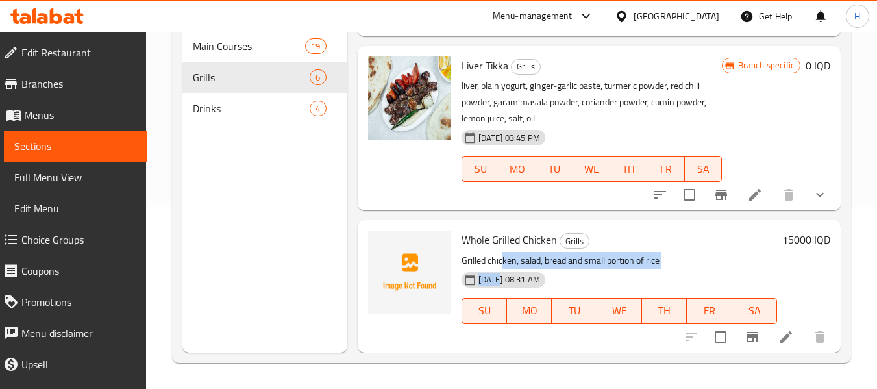
drag, startPoint x: 503, startPoint y: 270, endPoint x: 501, endPoint y: 252, distance: 18.2
click at [503, 253] on div "Whole Grilled Chicken Grills Grilled chicken, salad, bread and small portion of…" at bounding box center [619, 285] width 326 height 121
click at [394, 274] on img at bounding box center [409, 272] width 83 height 83
click at [393, 248] on icon "upload picture" at bounding box center [387, 249] width 16 height 16
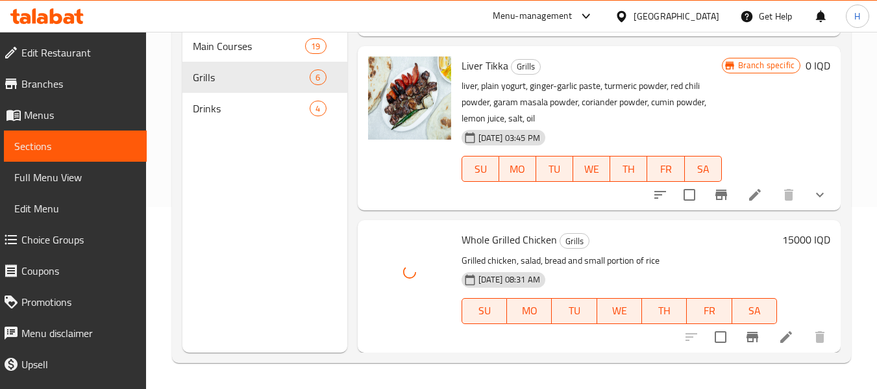
click at [258, 234] on div "Menu sections Main Courses 19 Grills 6 Drinks 4" at bounding box center [264, 158] width 164 height 389
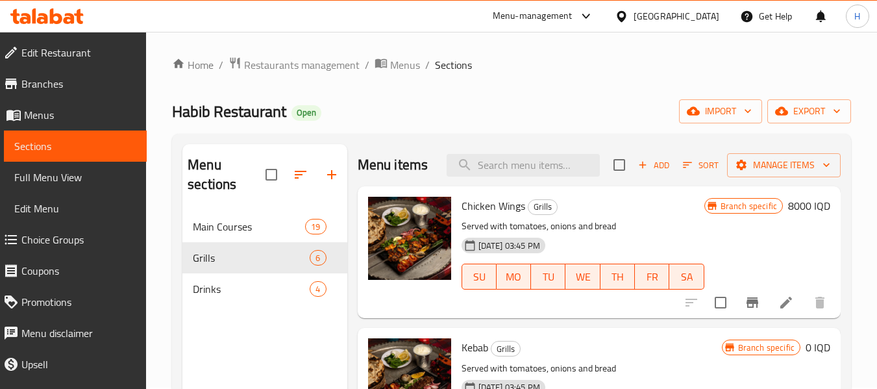
scroll to position [0, 0]
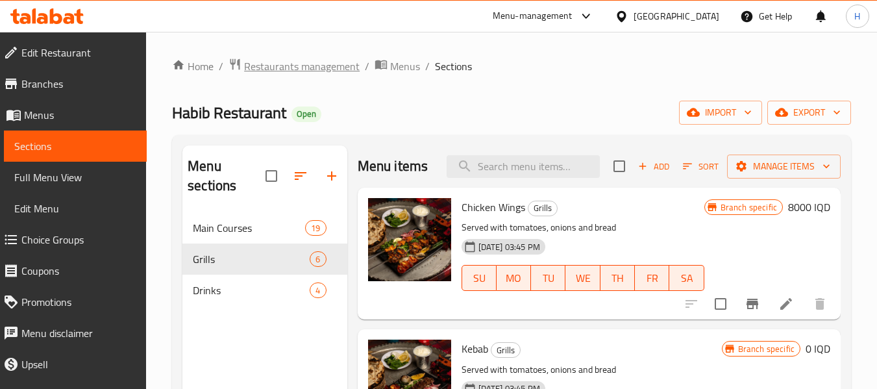
click at [317, 62] on span "Restaurants management" at bounding box center [302, 66] width 116 height 16
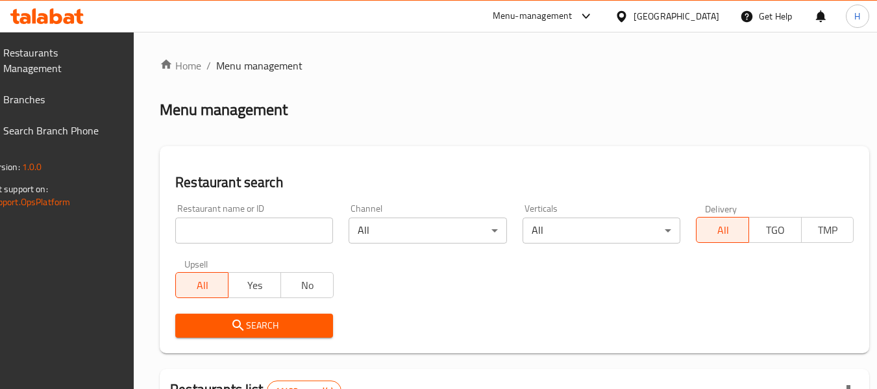
click at [244, 232] on input "search" at bounding box center [254, 231] width 158 height 26
paste input "681204"
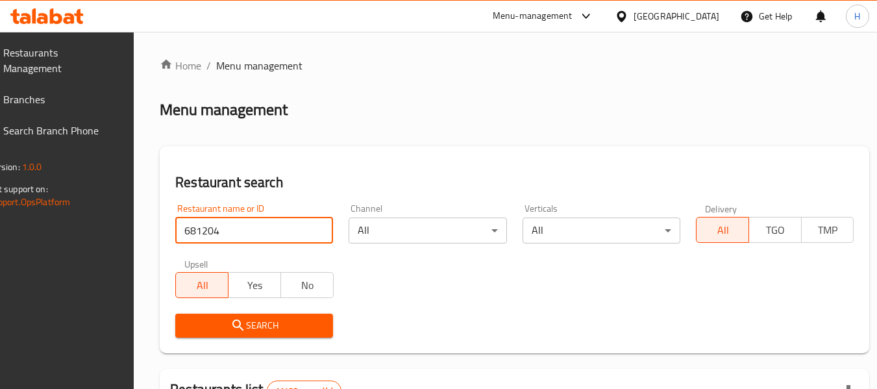
type input "681204"
click button "Search" at bounding box center [254, 326] width 158 height 24
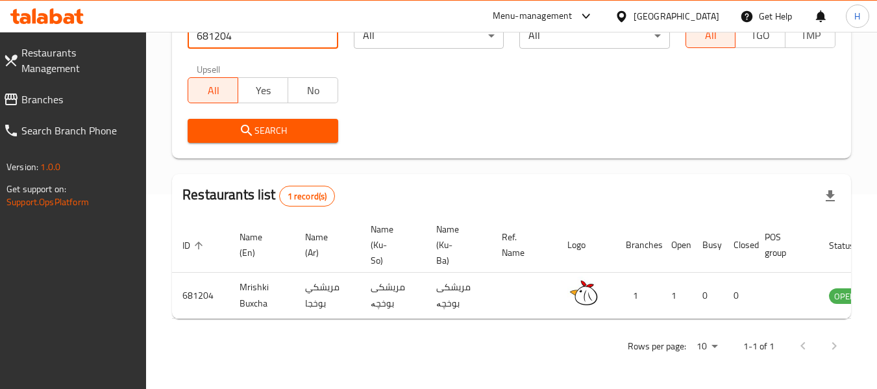
scroll to position [0, 81]
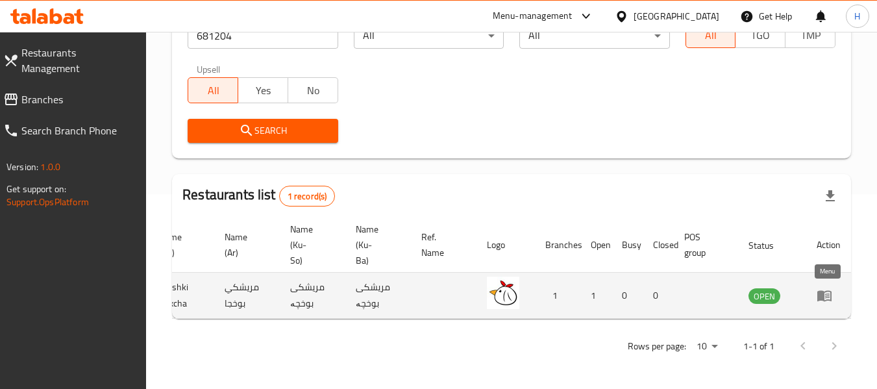
click at [822, 291] on icon "enhanced table" at bounding box center [825, 296] width 14 height 11
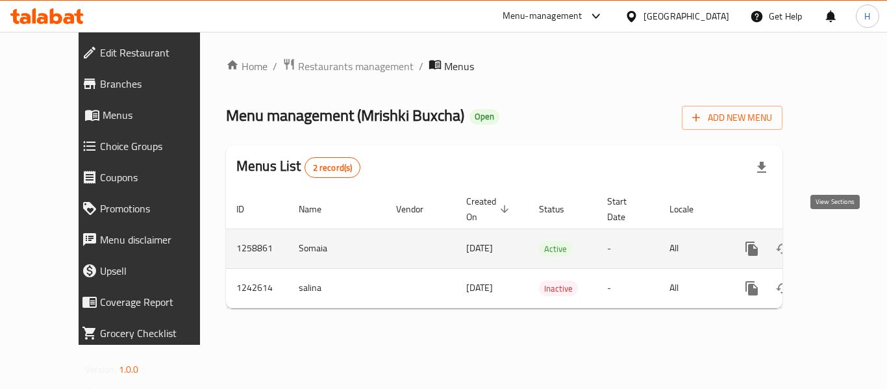
click at [842, 241] on icon "enhanced table" at bounding box center [846, 249] width 16 height 16
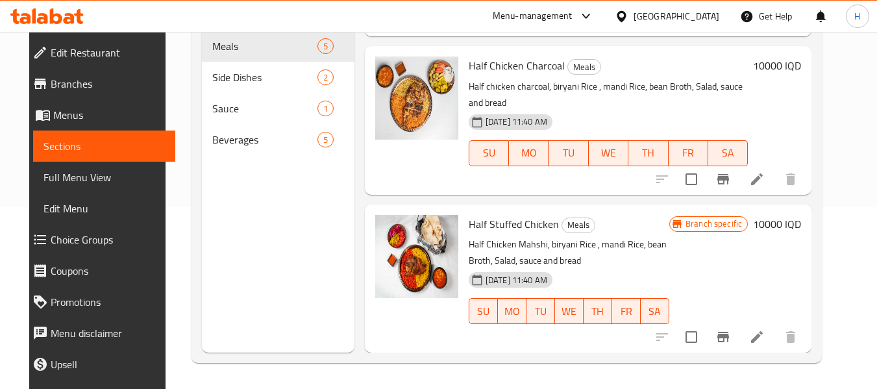
scroll to position [107, 0]
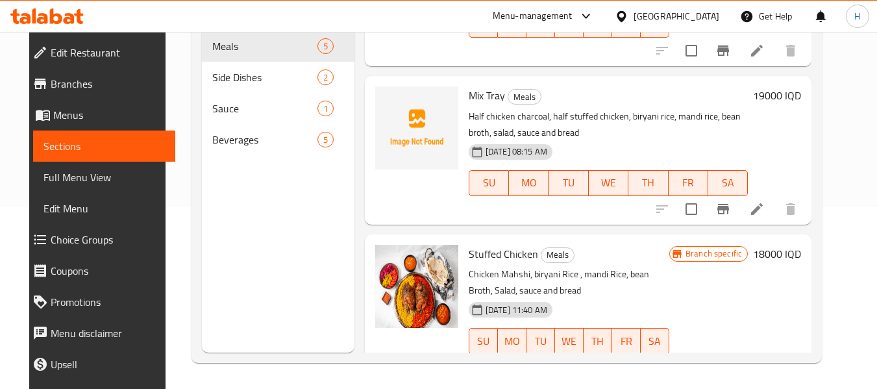
drag, startPoint x: 497, startPoint y: 94, endPoint x: 466, endPoint y: 104, distance: 33.5
click at [497, 94] on span "Mix Tray" at bounding box center [487, 95] width 36 height 19
click at [387, 110] on icon "upload picture" at bounding box center [393, 104] width 13 height 12
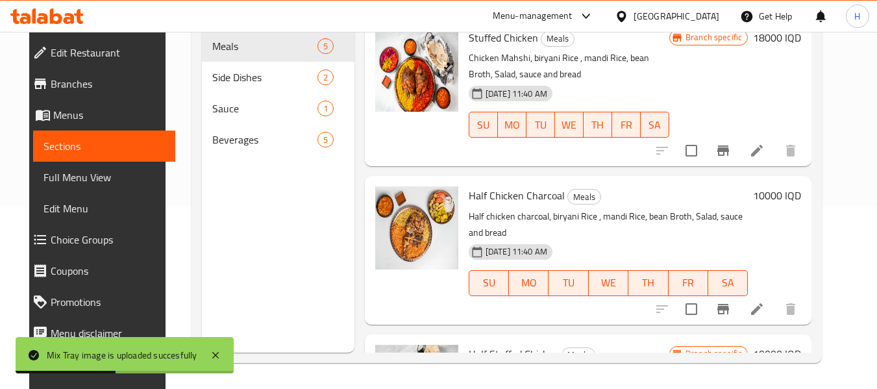
scroll to position [346, 0]
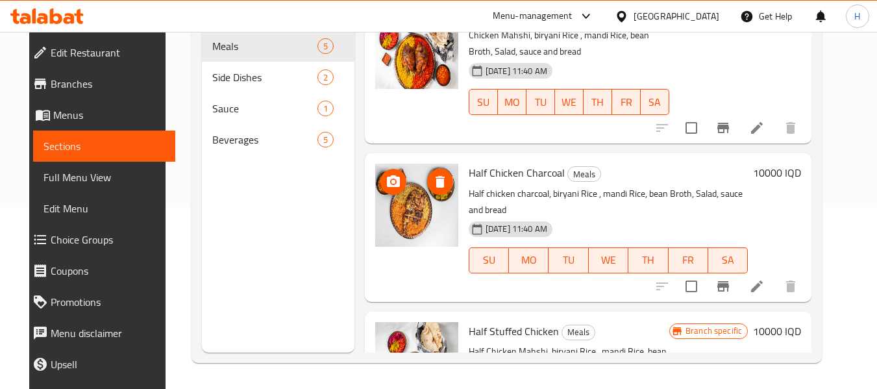
click at [394, 181] on span "upload picture" at bounding box center [394, 182] width 26 height 16
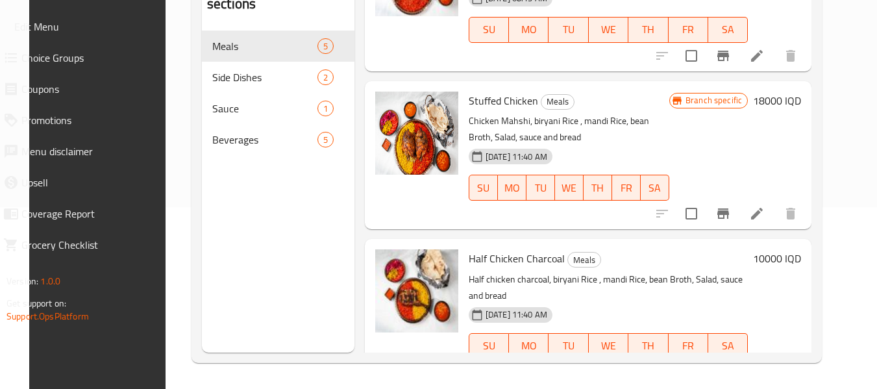
scroll to position [280, 0]
